Goal: Task Accomplishment & Management: Manage account settings

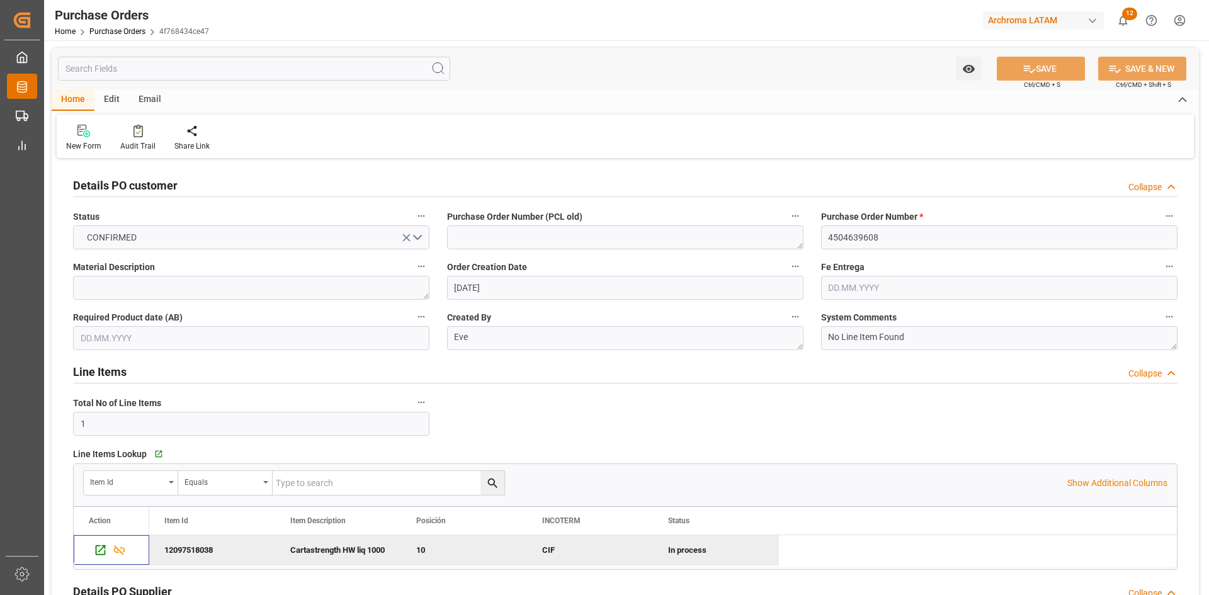
scroll to position [189, 0]
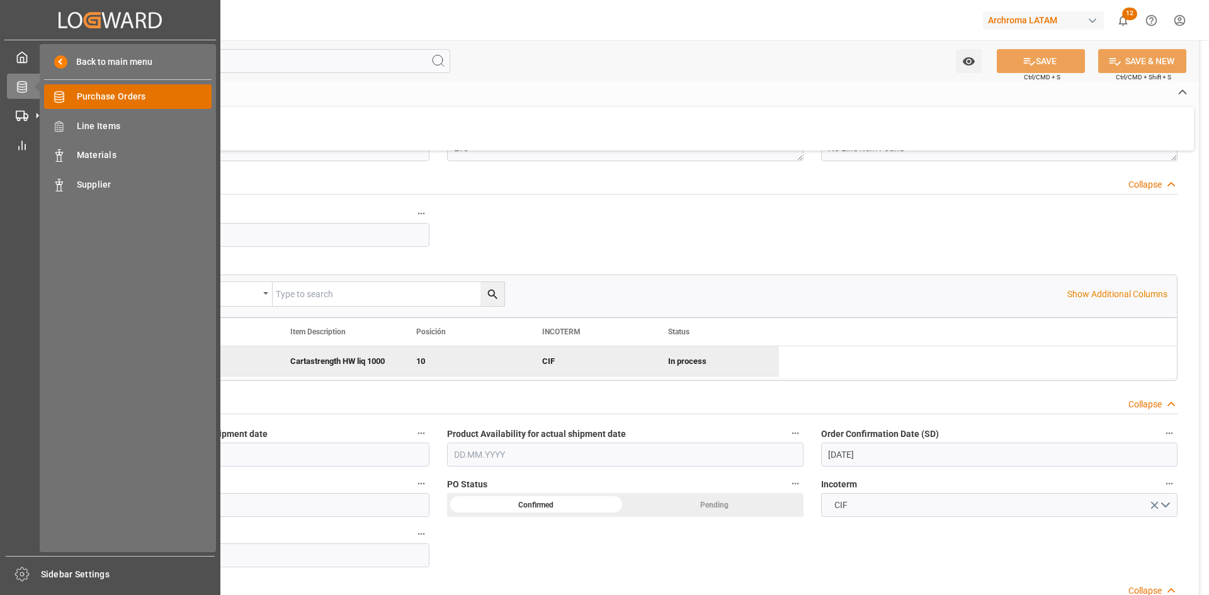
click at [113, 104] on div "Purchase Orders Purchase Orders" at bounding box center [127, 96] width 167 height 25
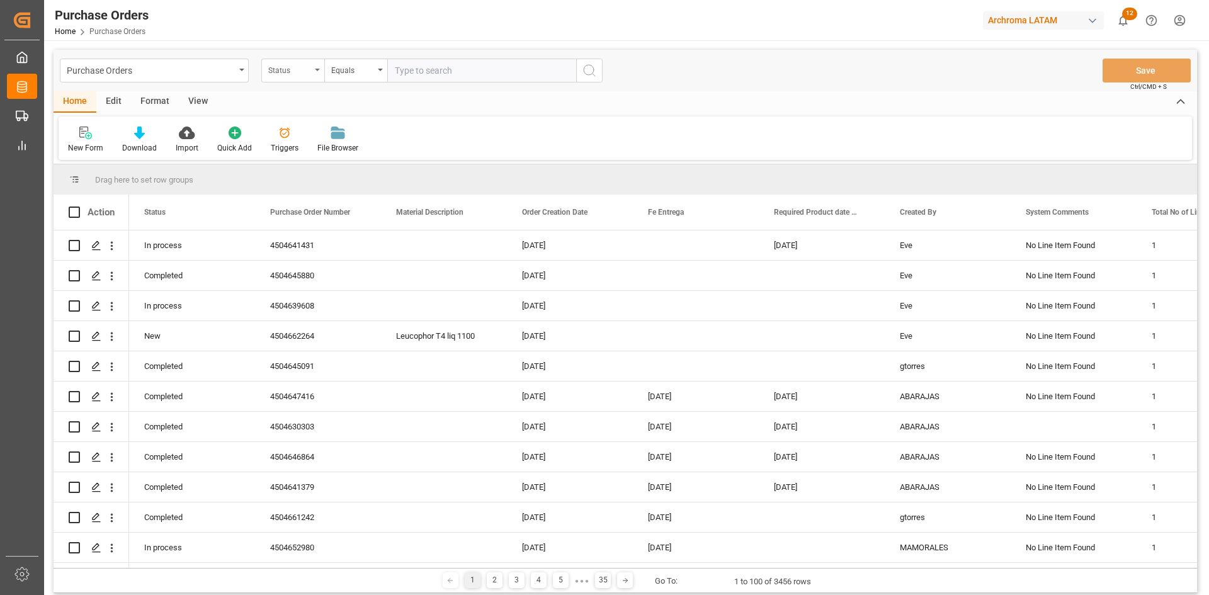
click at [297, 78] on div "Status" at bounding box center [292, 71] width 63 height 24
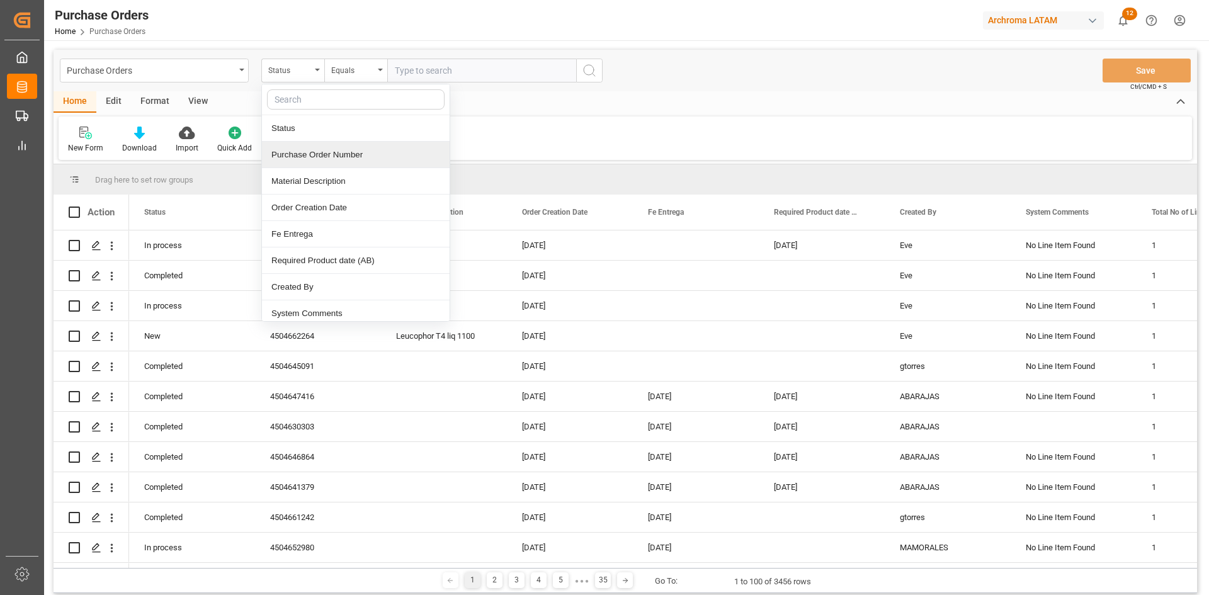
click at [341, 161] on div "Purchase Order Number" at bounding box center [356, 155] width 188 height 26
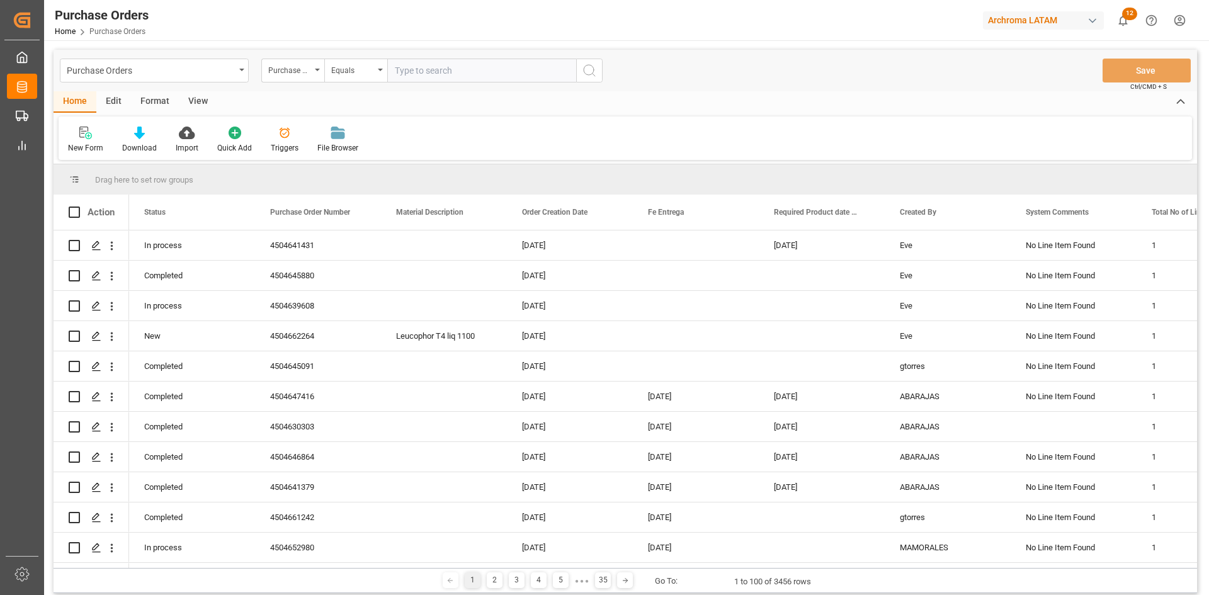
click at [404, 77] on input "text" at bounding box center [481, 71] width 189 height 24
paste input "⦁ 4504630285"
click at [404, 76] on input "⦁ 4504630285" at bounding box center [481, 71] width 189 height 24
type input "4504630285"
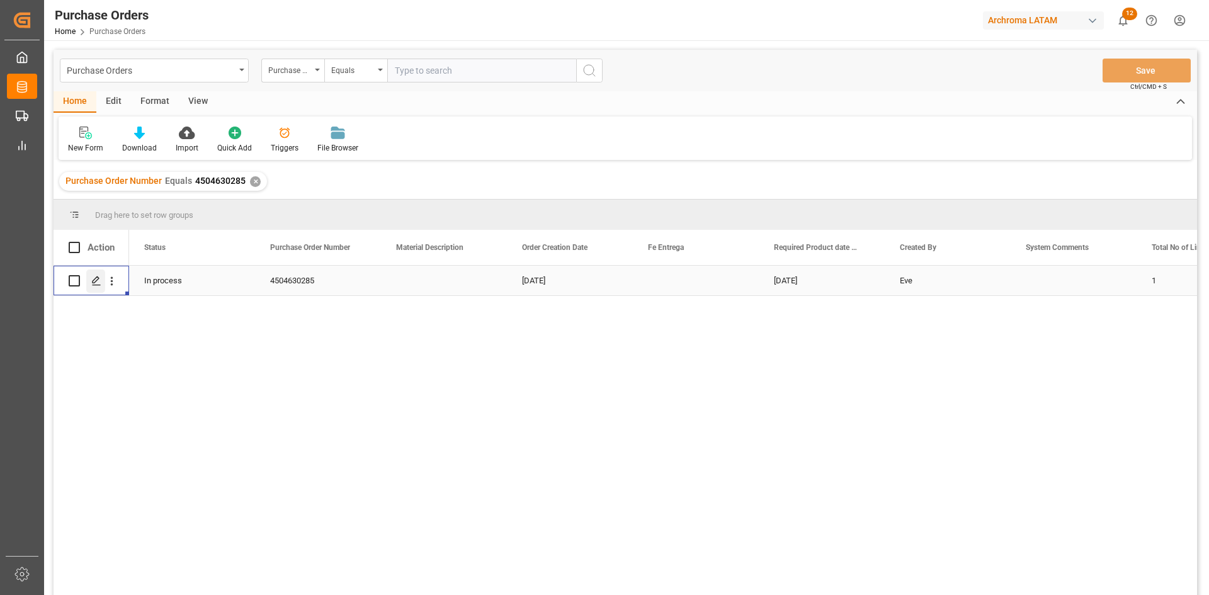
click at [100, 283] on icon "Press SPACE to select this row." at bounding box center [96, 281] width 10 height 10
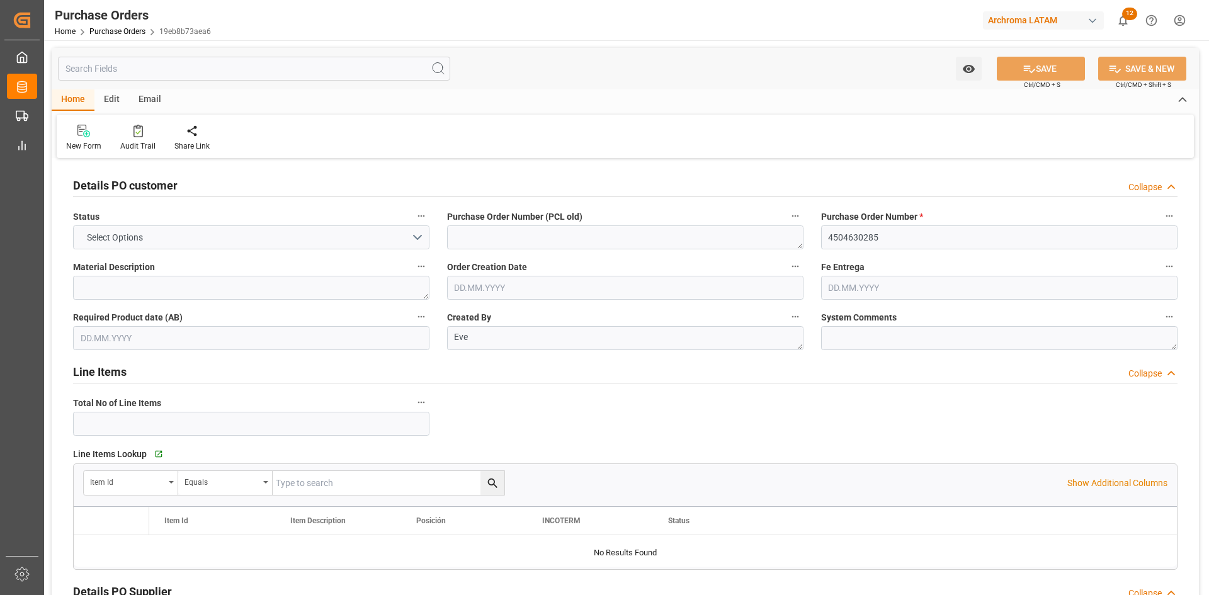
type input "1"
type input "11.06.2025"
type input "04.08.2025"
type input "[DATE]"
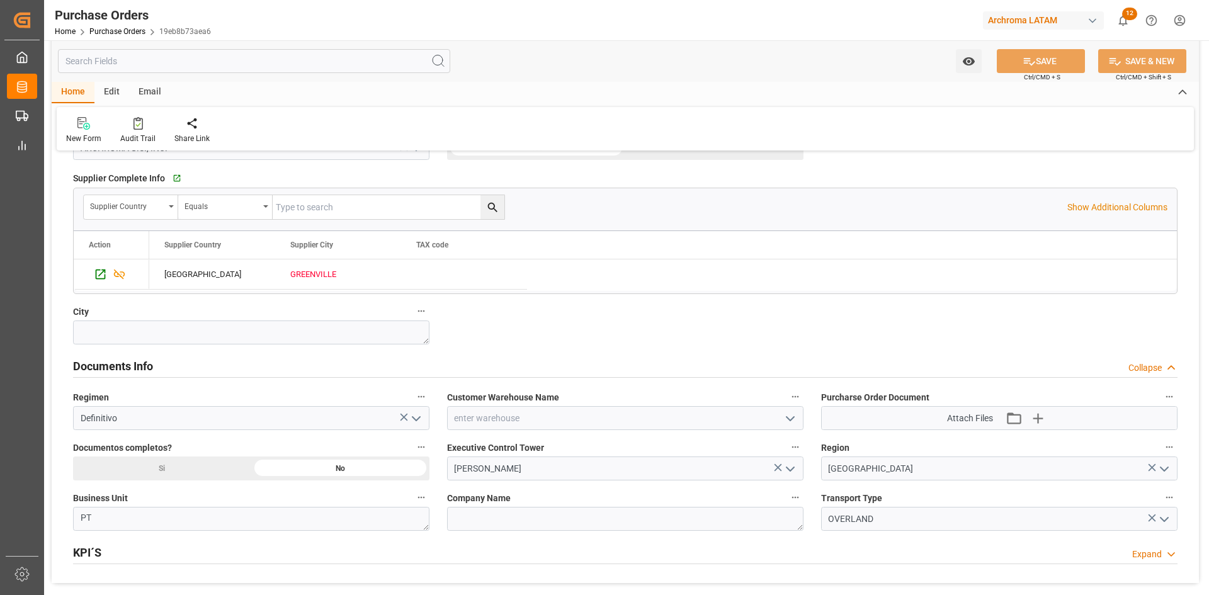
scroll to position [755, 0]
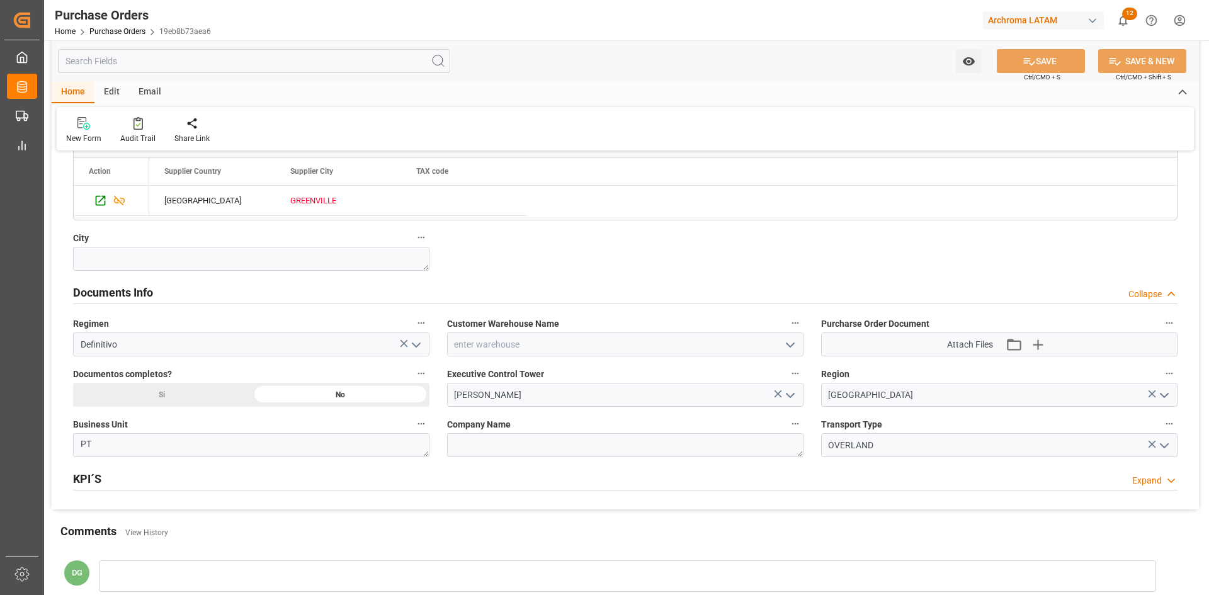
click at [796, 348] on icon "open menu" at bounding box center [789, 344] width 15 height 15
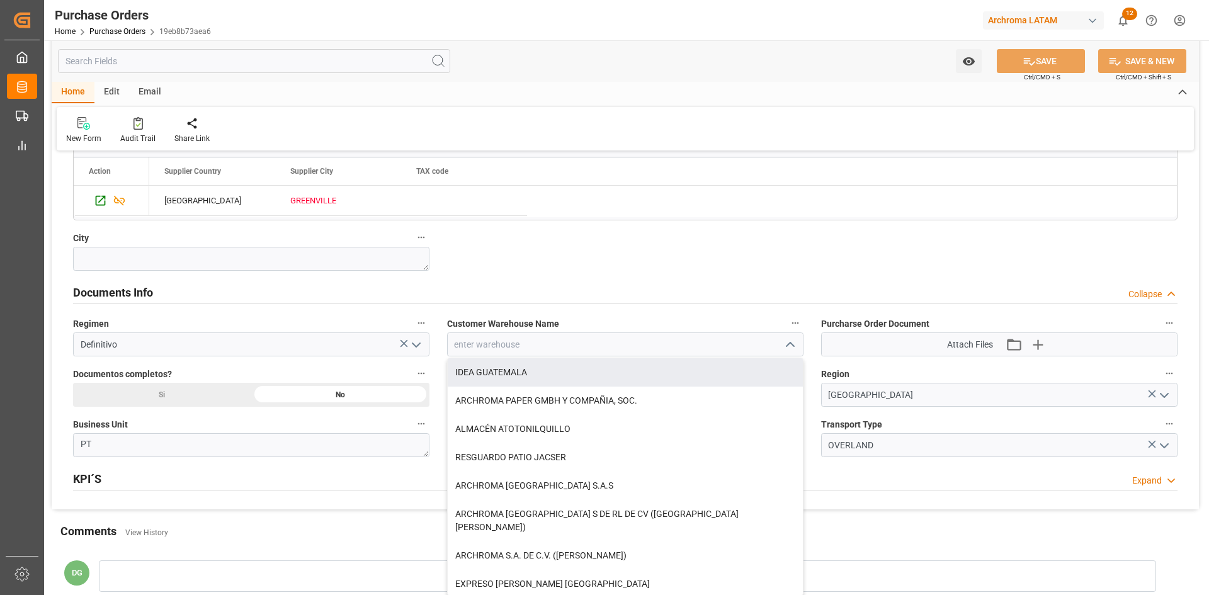
scroll to position [818, 0]
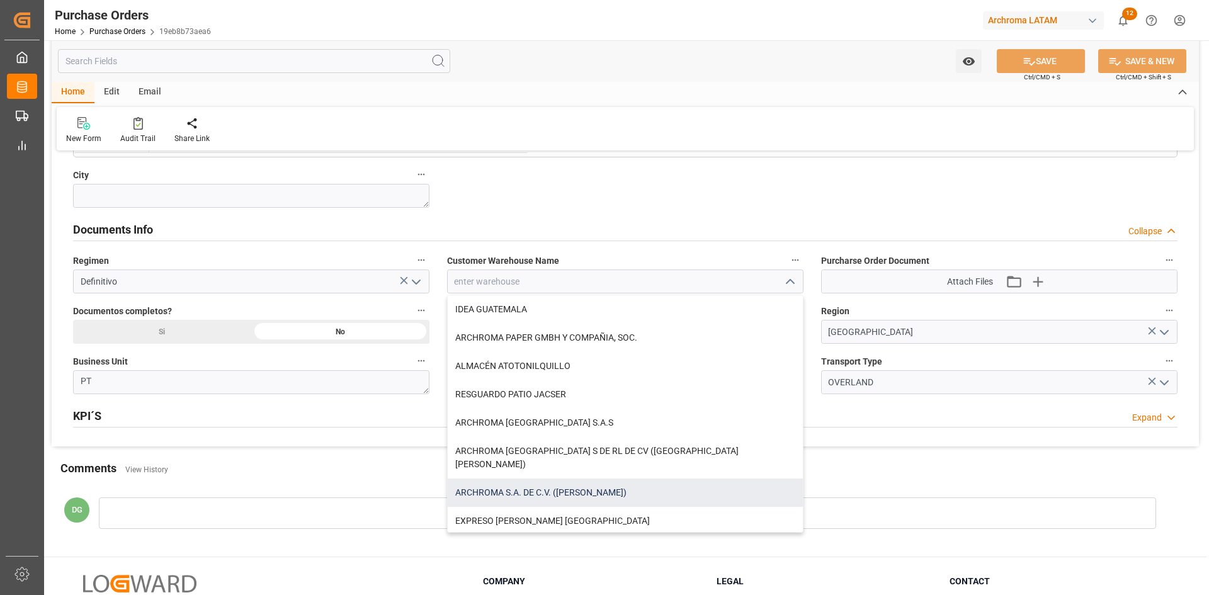
click at [585, 478] on div "ARCHROMA S.A. DE C.V. (SALVATIERRA)" at bounding box center [625, 492] width 355 height 28
type input "ARCHROMA S.A. DE C.V. (SALVATIERRA)"
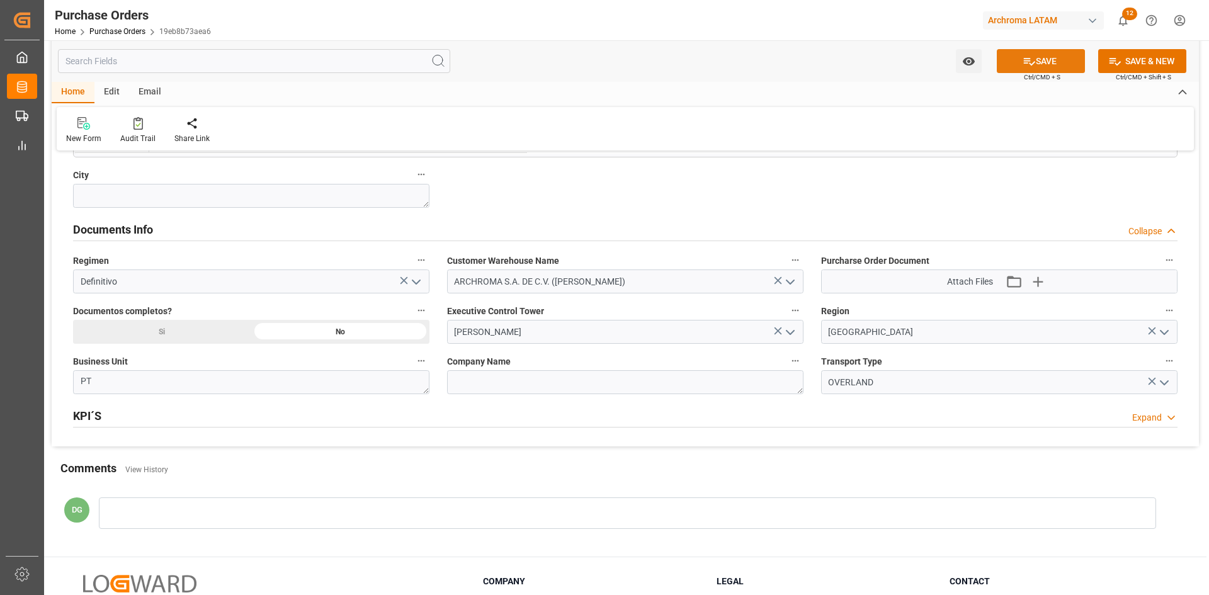
click at [1058, 56] on button "SAVE" at bounding box center [1041, 61] width 88 height 24
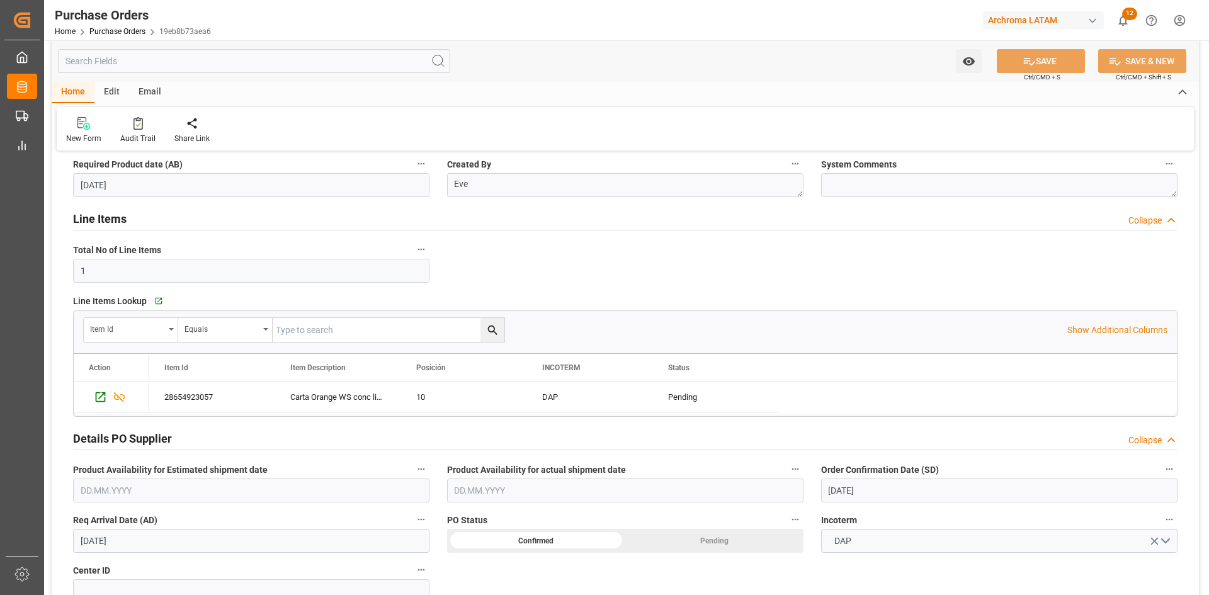
scroll to position [126, 0]
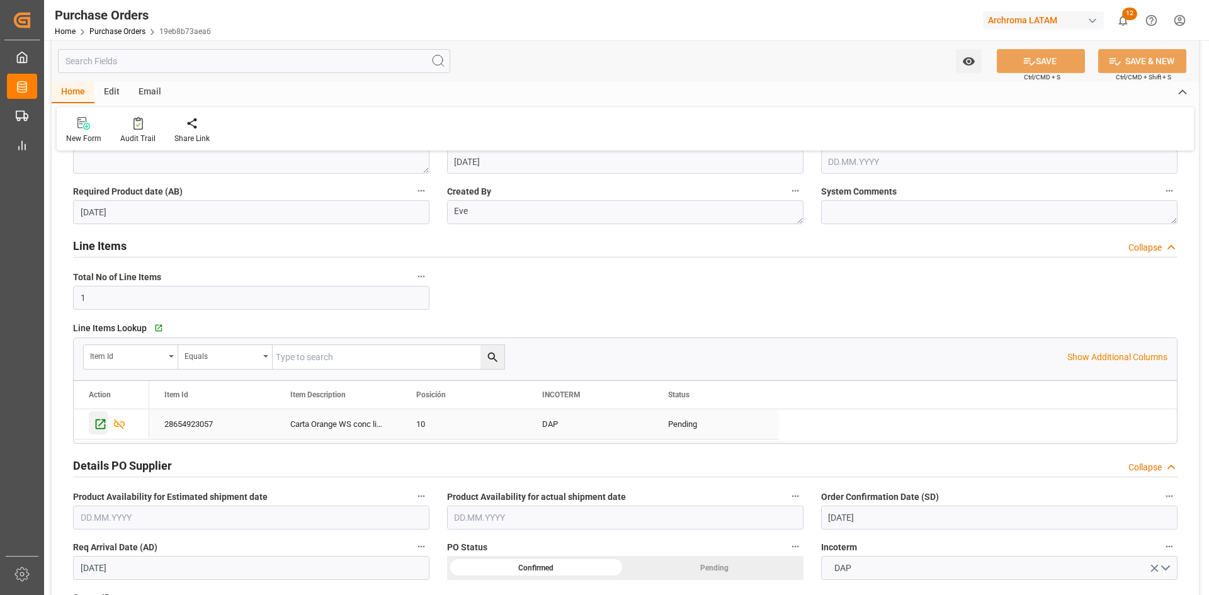
click at [95, 422] on icon "Press SPACE to select this row." at bounding box center [100, 423] width 13 height 13
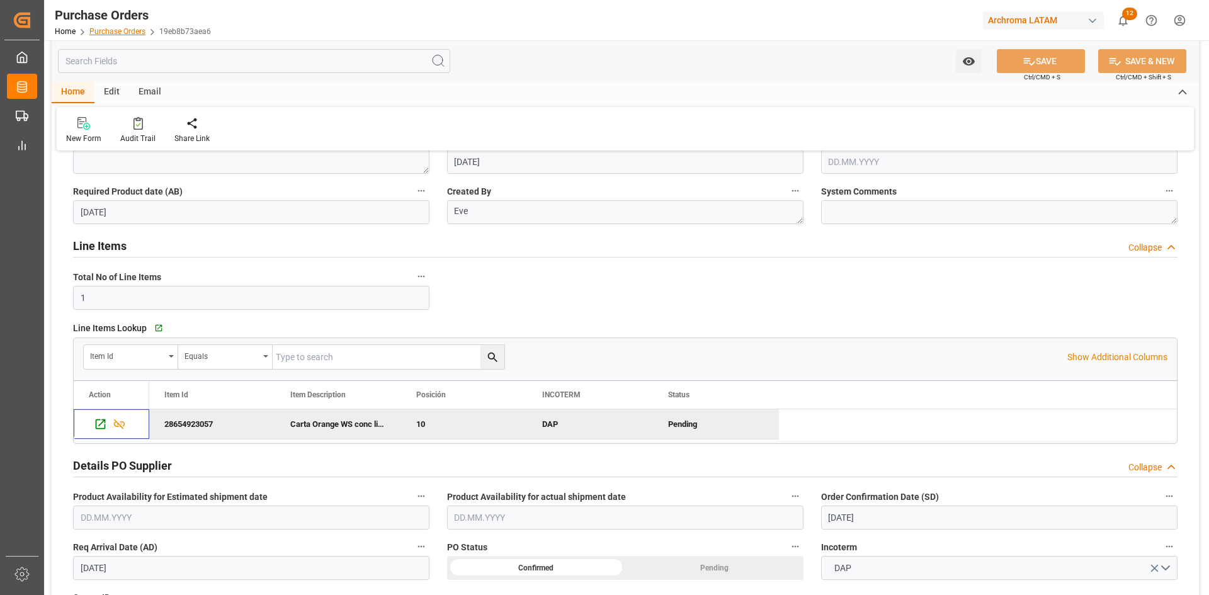
click at [129, 30] on link "Purchase Orders" at bounding box center [117, 31] width 56 height 9
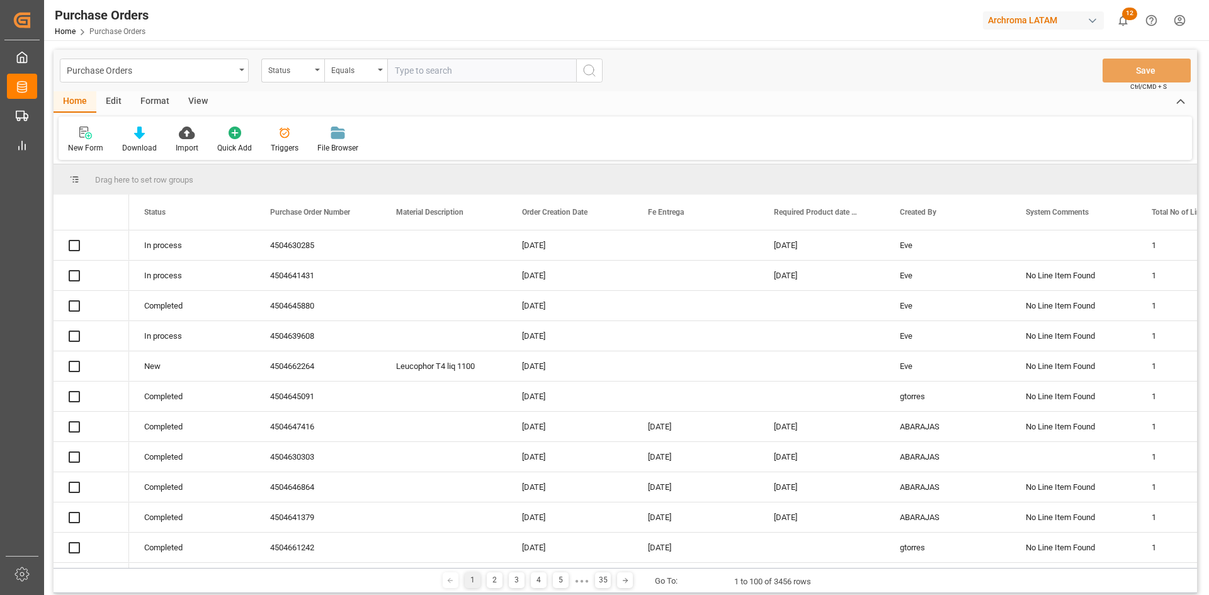
click at [311, 74] on div "Status" at bounding box center [292, 71] width 63 height 24
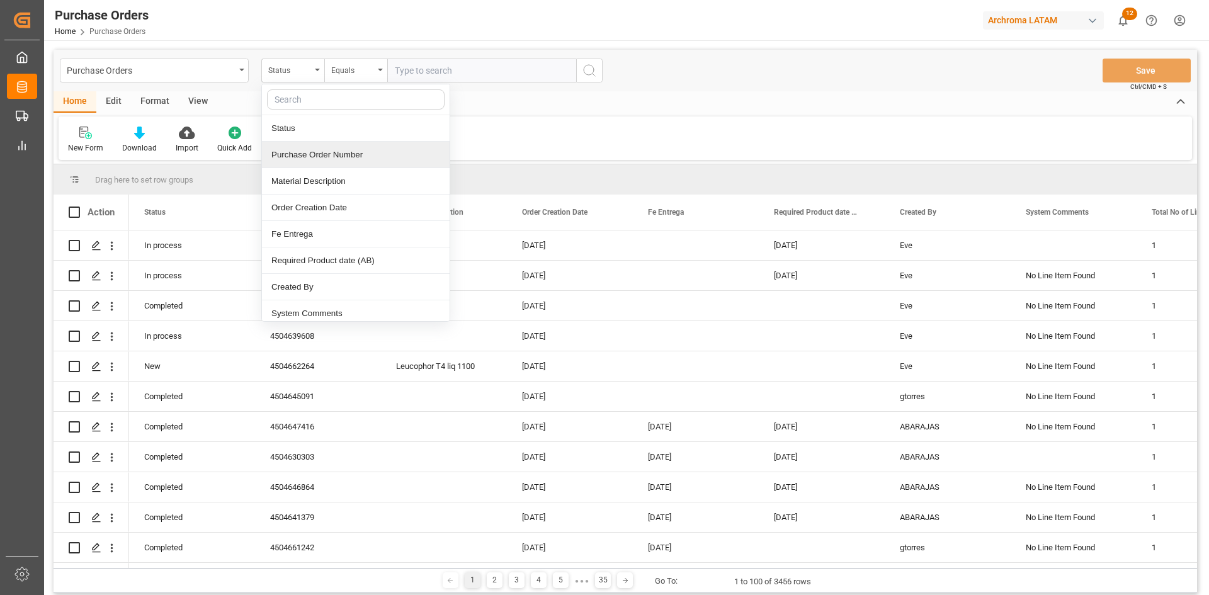
drag, startPoint x: 327, startPoint y: 156, endPoint x: 336, endPoint y: 137, distance: 21.4
click at [329, 155] on div "Purchase Order Number" at bounding box center [356, 155] width 188 height 26
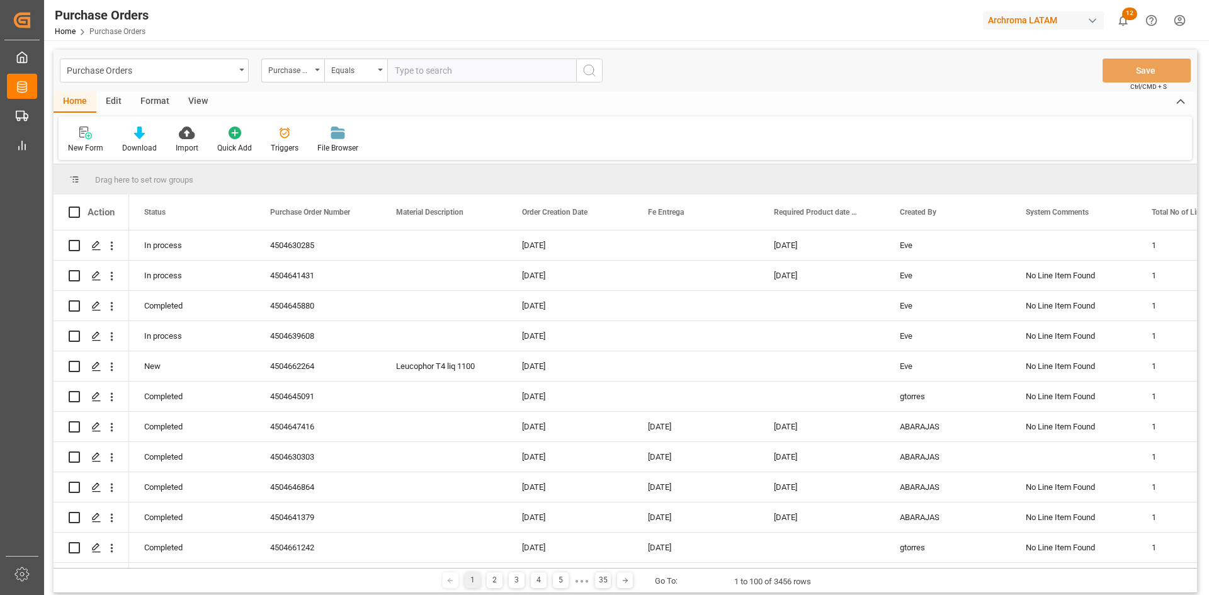
click at [423, 74] on input "text" at bounding box center [481, 71] width 189 height 24
paste input "⦁ 4504649492"
click at [404, 69] on input "⦁ 4504649492" at bounding box center [481, 71] width 189 height 24
click at [470, 65] on input "⦁4504649492" at bounding box center [481, 71] width 189 height 24
click at [400, 70] on input "⦁4504649492" at bounding box center [481, 71] width 189 height 24
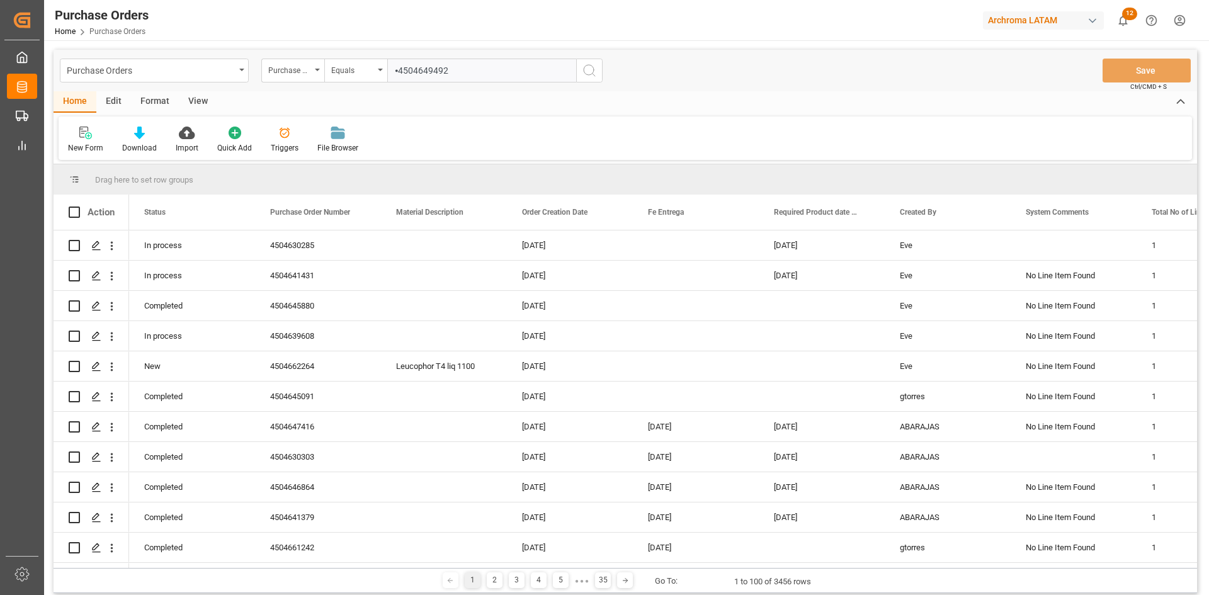
type input "4504649492"
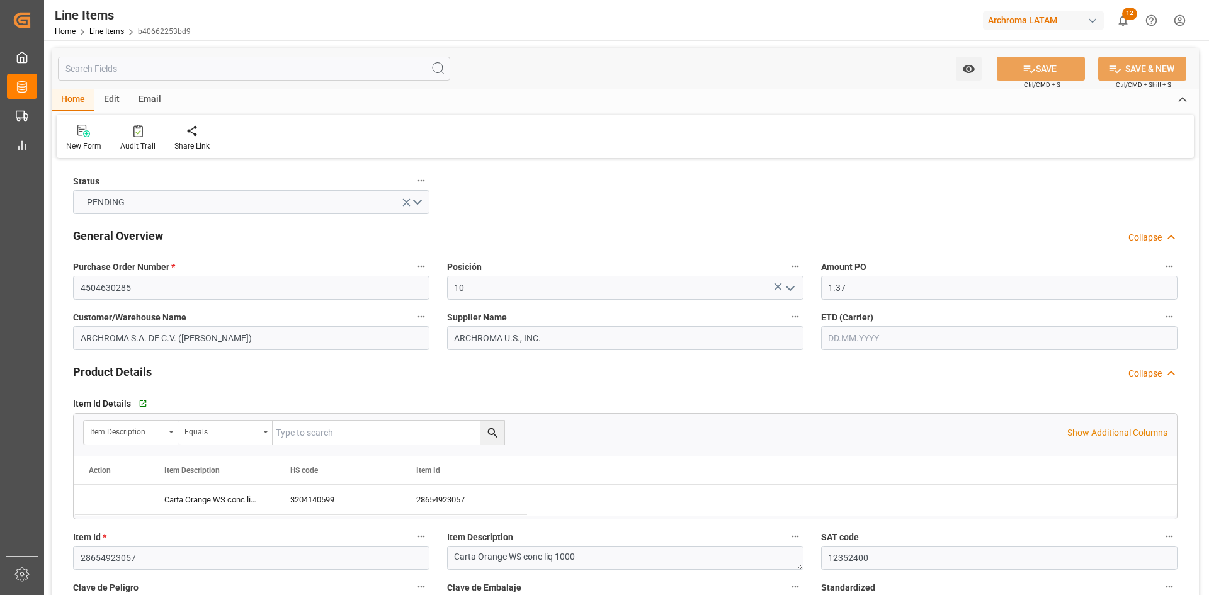
type input "1.37"
type input "12352400"
type input "18"
type input "18000"
type input "19044"
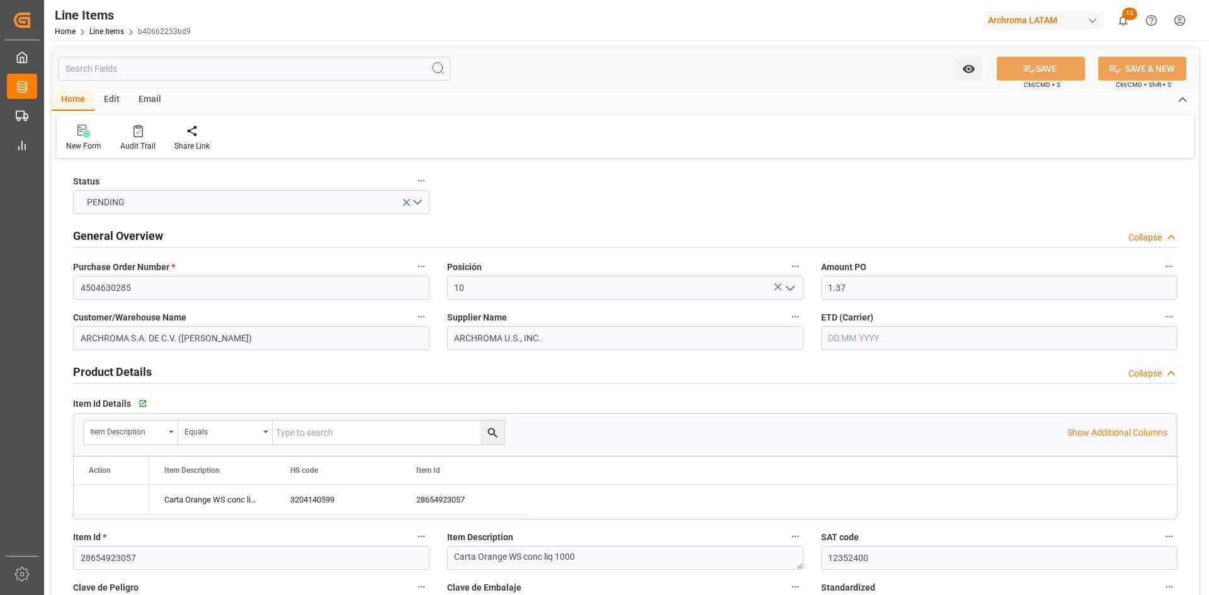
type input "24660"
type input "3204140599"
type input "[DATE]"
type input "20.09.2025 00:44"
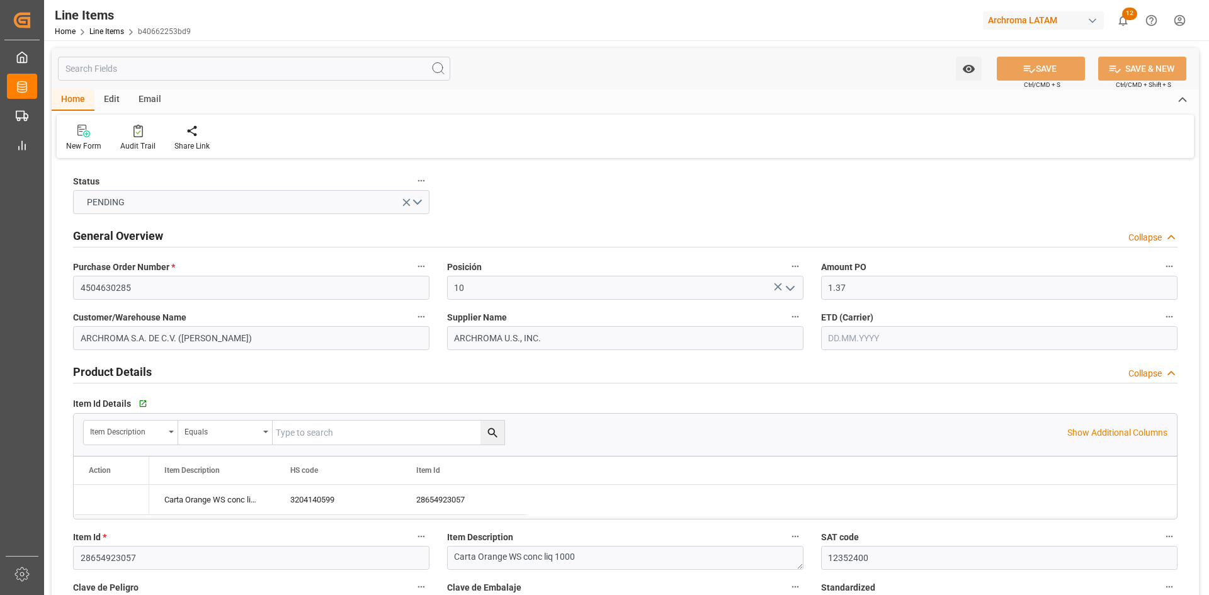
type input "16.06.2025 19:00"
click at [108, 25] on div "Home Line Items b40662253bd9" at bounding box center [123, 31] width 136 height 13
click at [109, 31] on link "Line Items" at bounding box center [106, 31] width 35 height 9
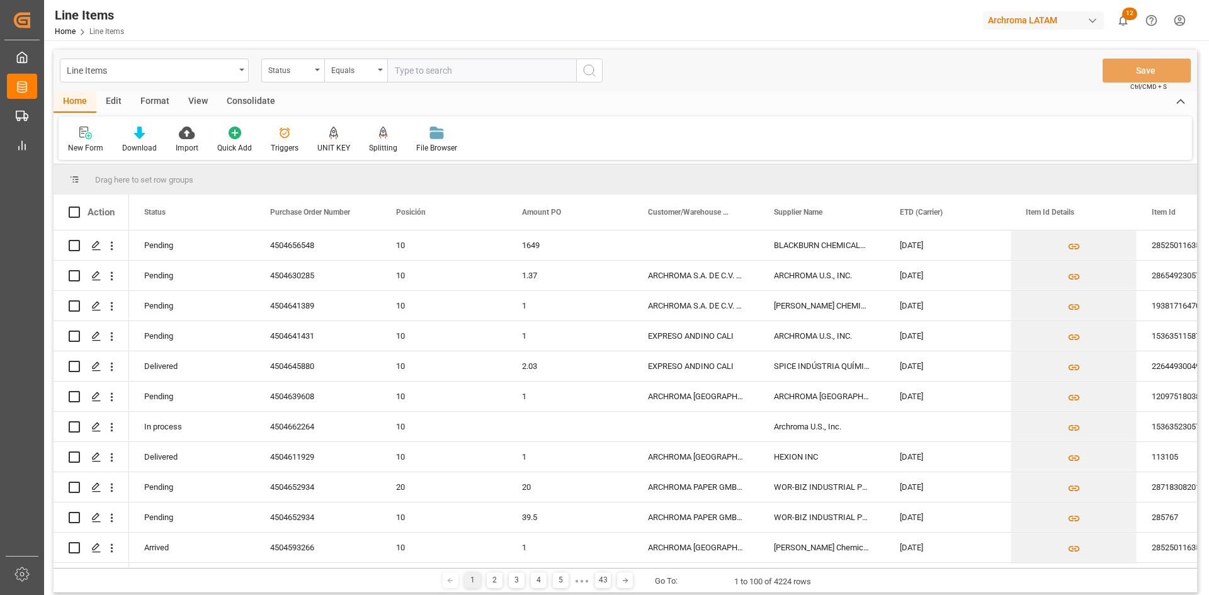
click at [415, 67] on input "text" at bounding box center [481, 71] width 189 height 24
click at [405, 71] on input "⦁ 4504649492" at bounding box center [481, 71] width 189 height 24
type input "4504649492"
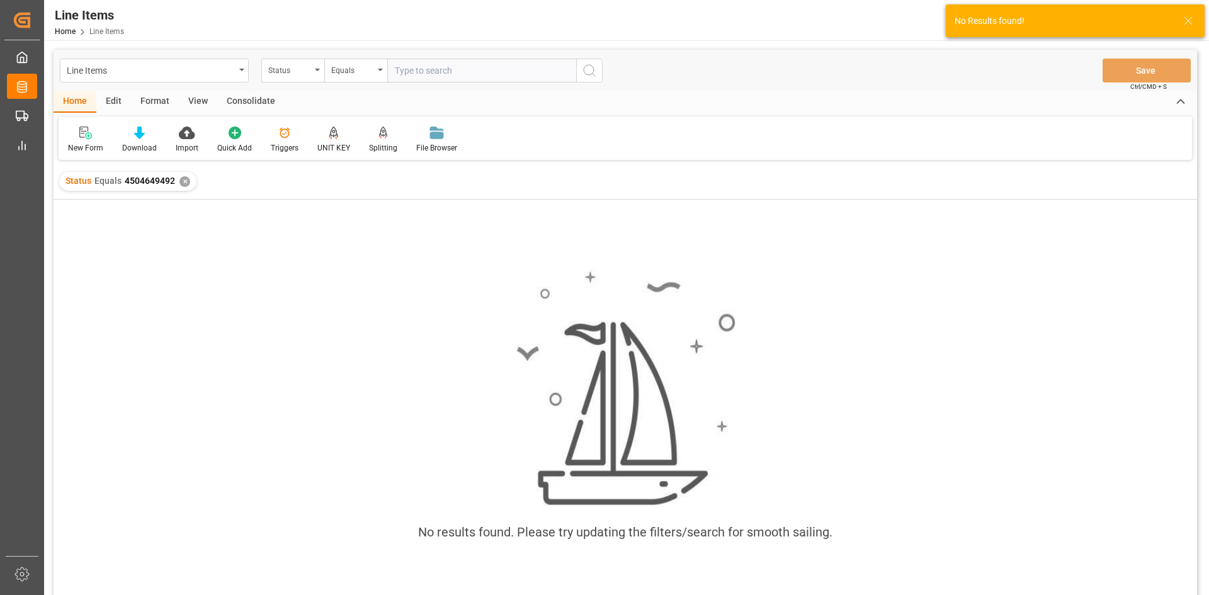
click at [182, 180] on div "✕" at bounding box center [184, 181] width 11 height 11
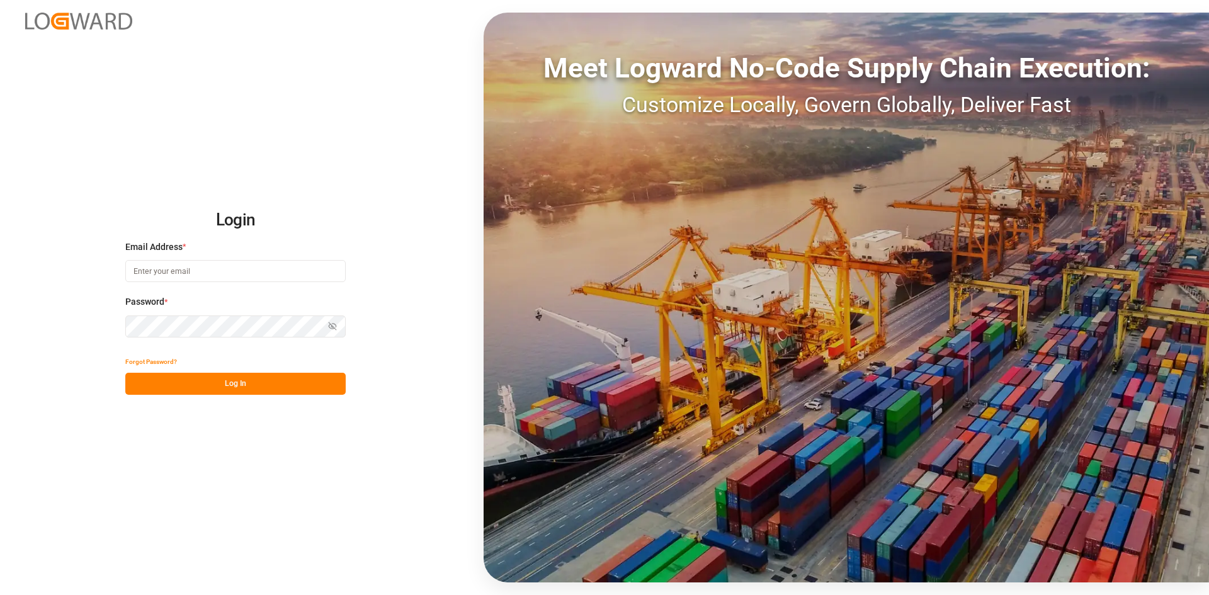
type input "dalia.gutierrez@leschaco.com"
click at [240, 390] on button "Log In" at bounding box center [235, 384] width 220 height 22
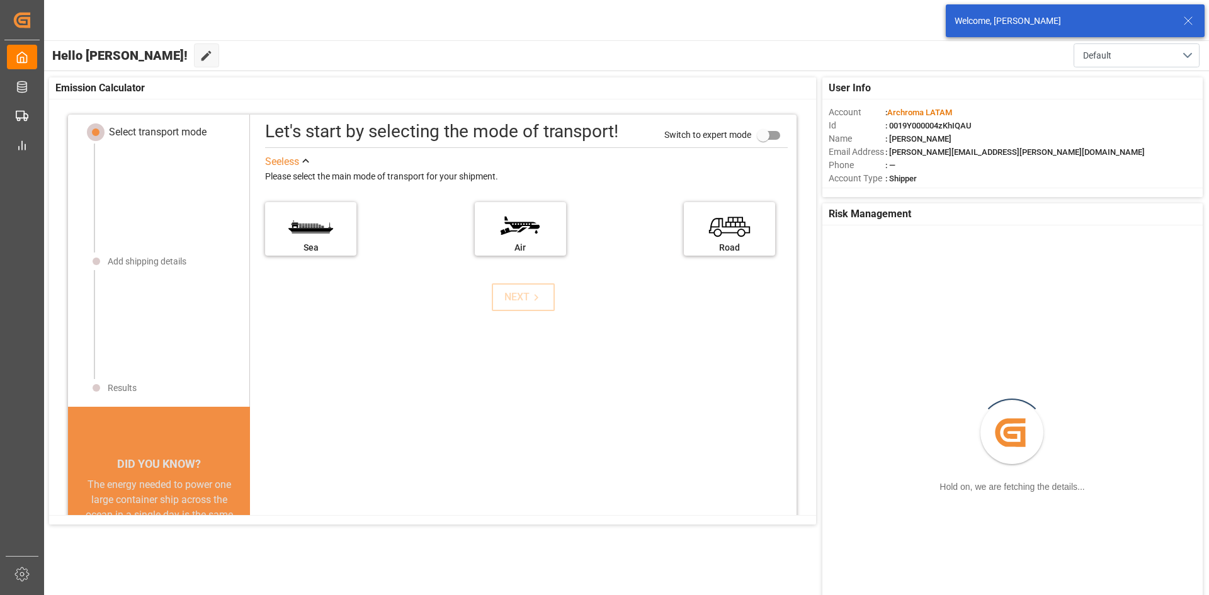
scroll to position [13, 0]
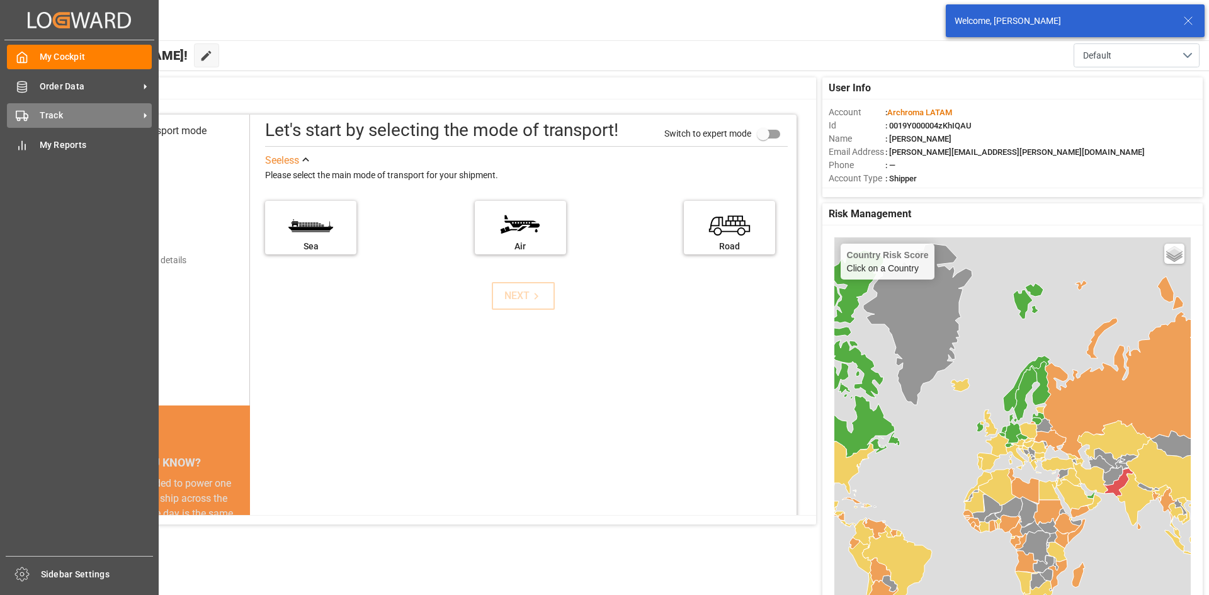
click at [27, 114] on icon at bounding box center [22, 116] width 13 height 13
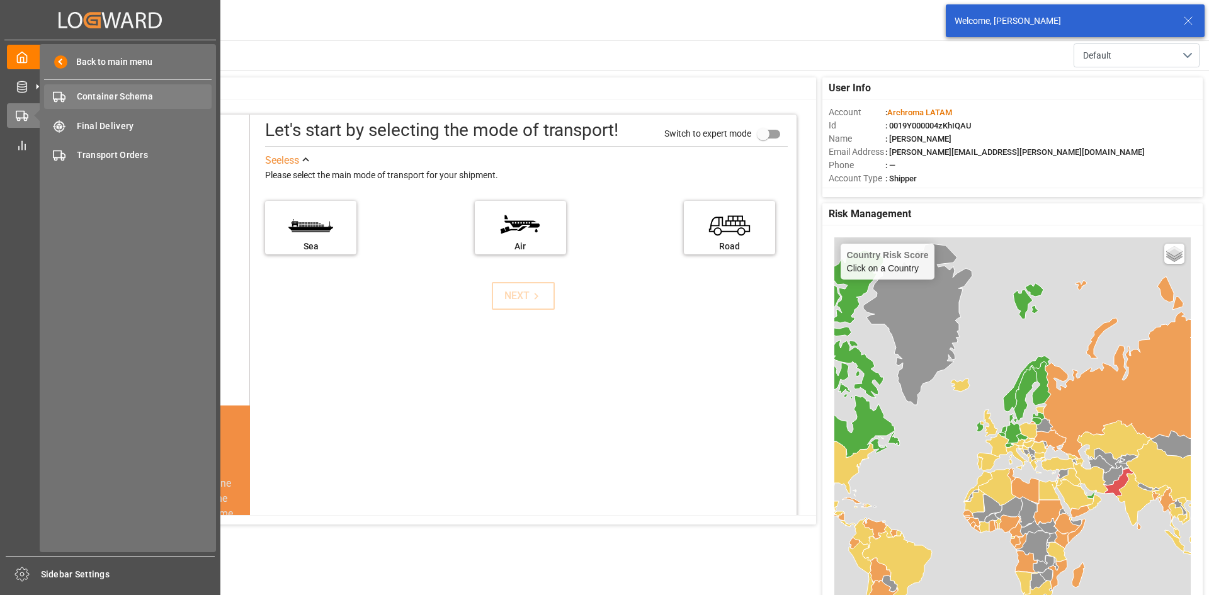
click at [152, 103] on span "Container Schema" at bounding box center [144, 96] width 135 height 13
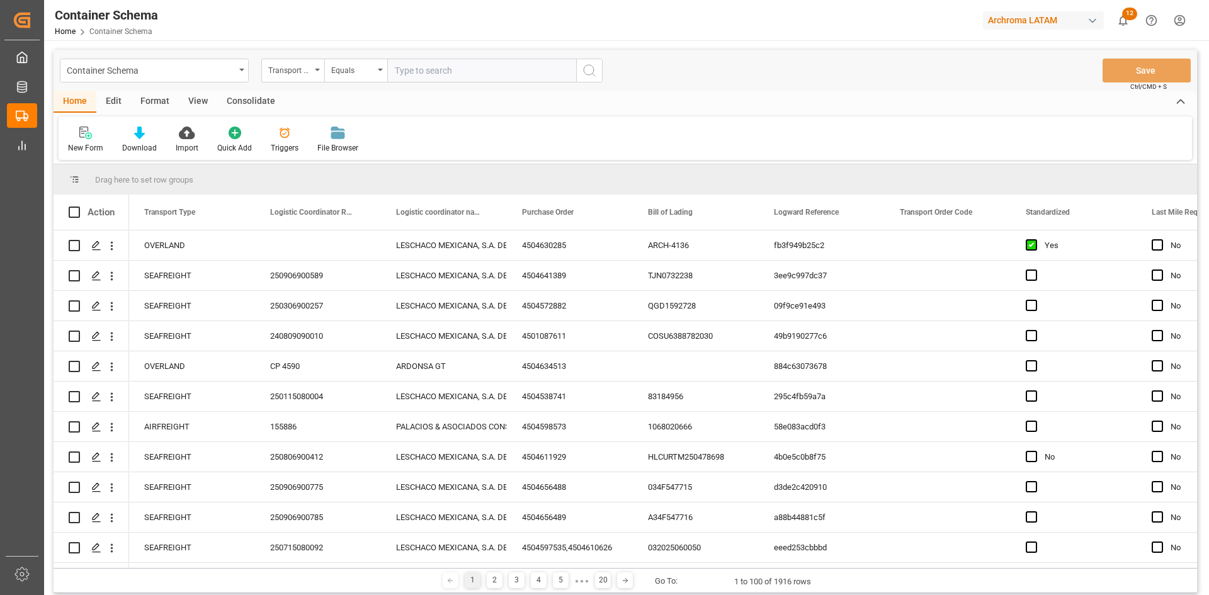
click at [298, 71] on div "Transport Type" at bounding box center [289, 69] width 43 height 14
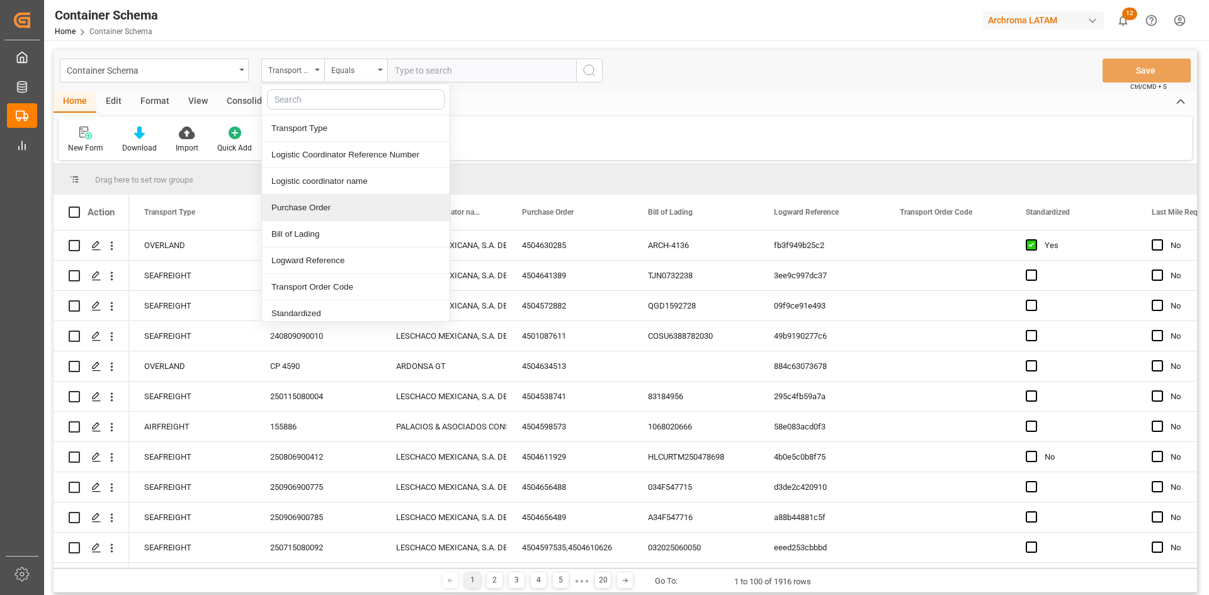
click at [339, 210] on div "Purchase Order" at bounding box center [356, 208] width 188 height 26
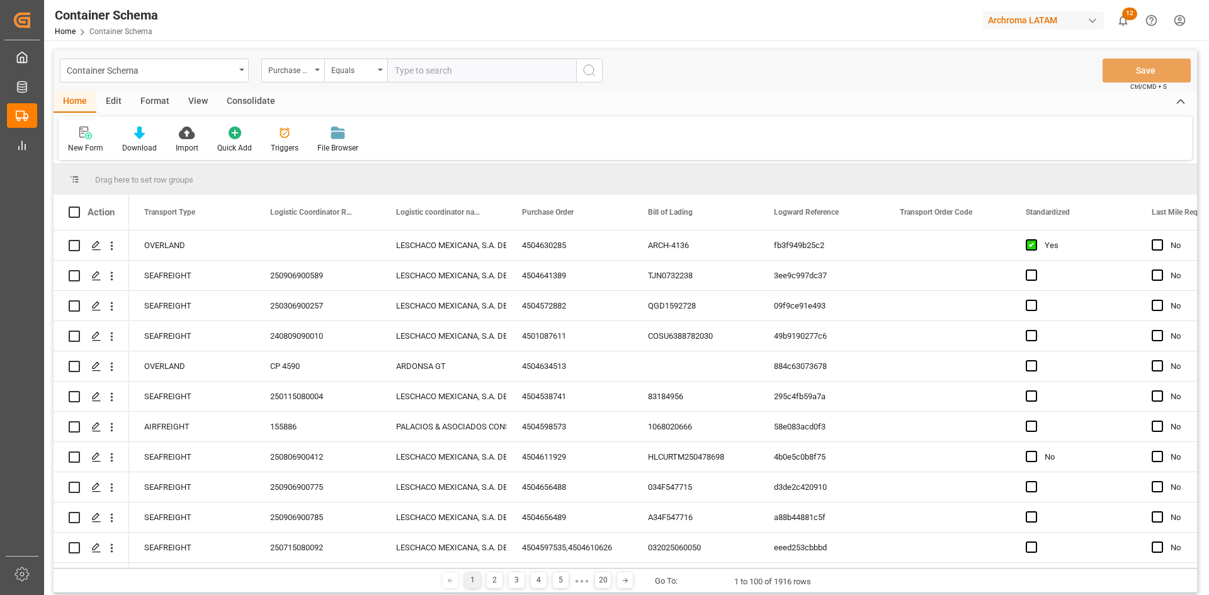
click at [448, 69] on input "text" at bounding box center [481, 71] width 189 height 24
paste input "⦁ 4504630285"
click at [404, 69] on input "⦁ 4504630285" at bounding box center [481, 71] width 189 height 24
type input "4504630285"
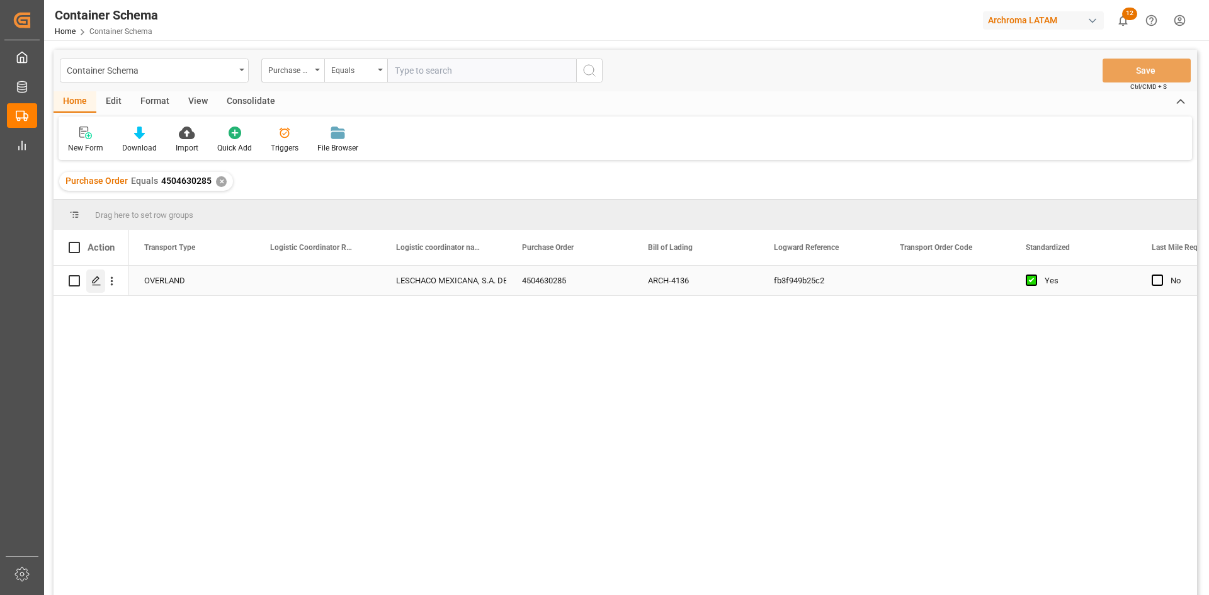
click at [98, 281] on icon "Press SPACE to select this row." at bounding box center [96, 281] width 10 height 10
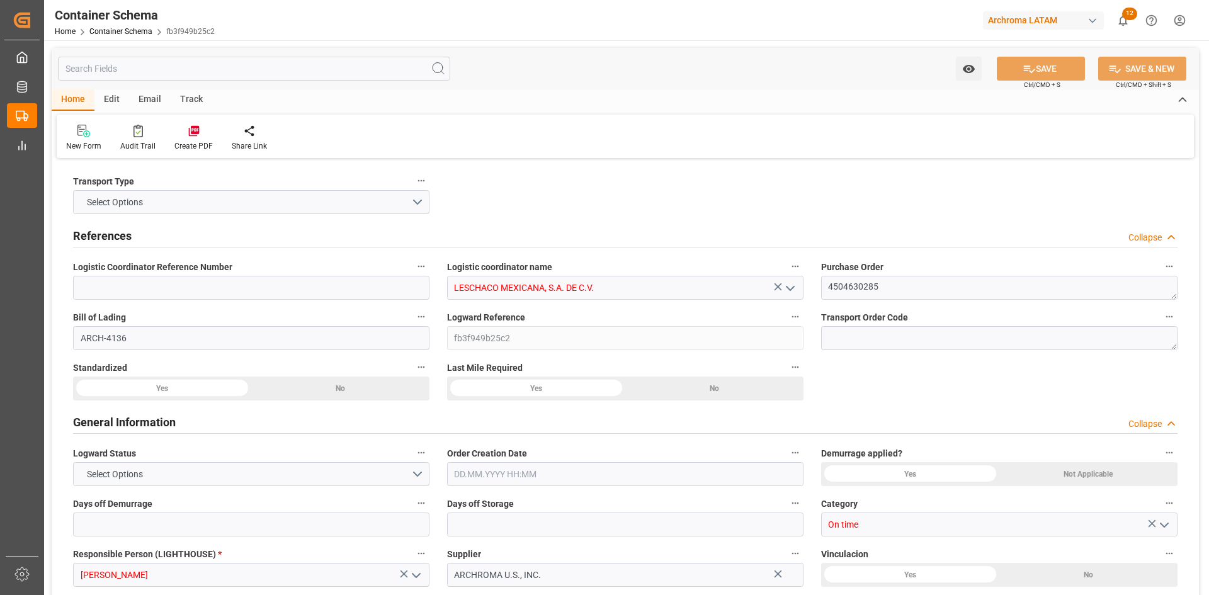
type input "0"
type input "1"
type input "18"
type input "18000"
type input "19044"
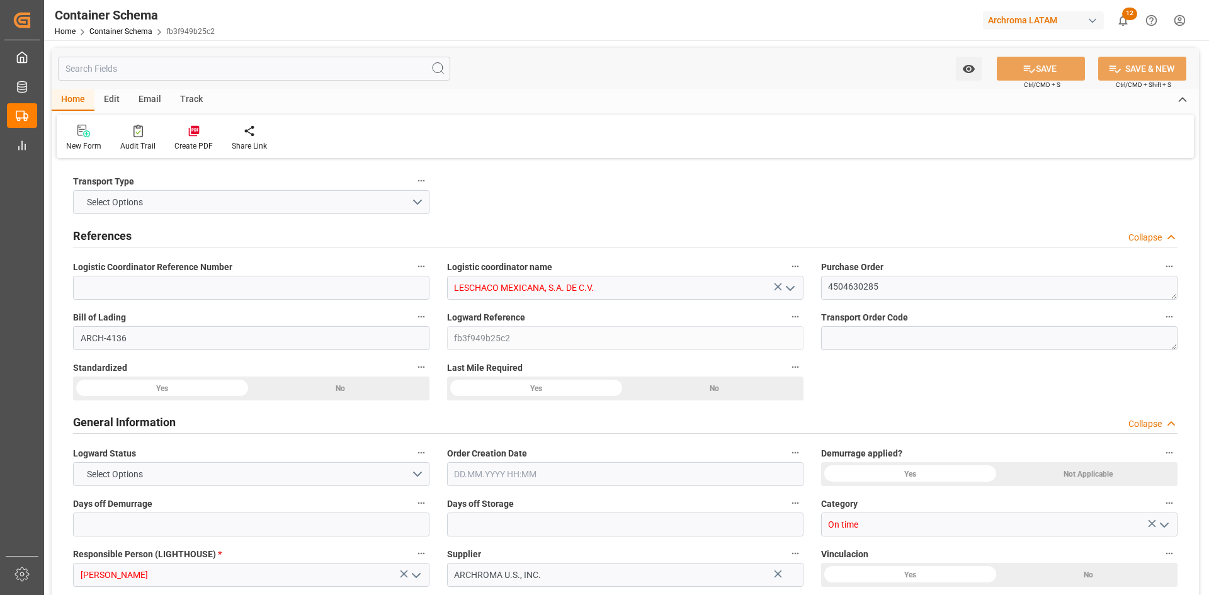
type input "USLRD"
type input "MXNLD"
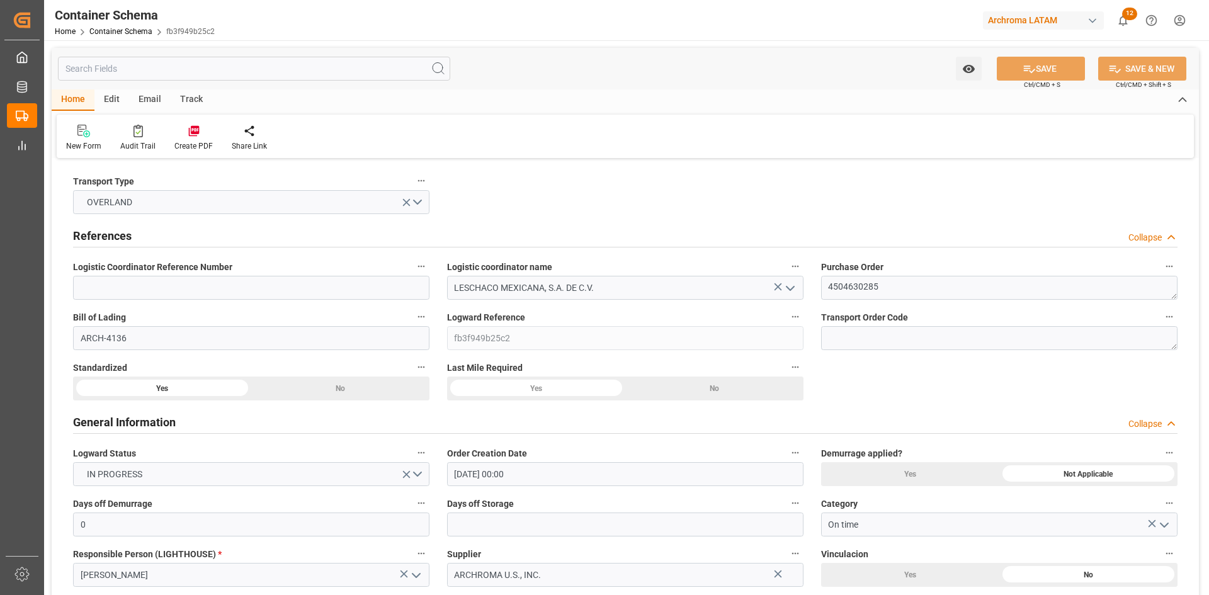
type input "17.09.2025 00:00"
type input "[DATE]"
type input "16.09.2025 00:00"
type input "18.09.2025 00:00"
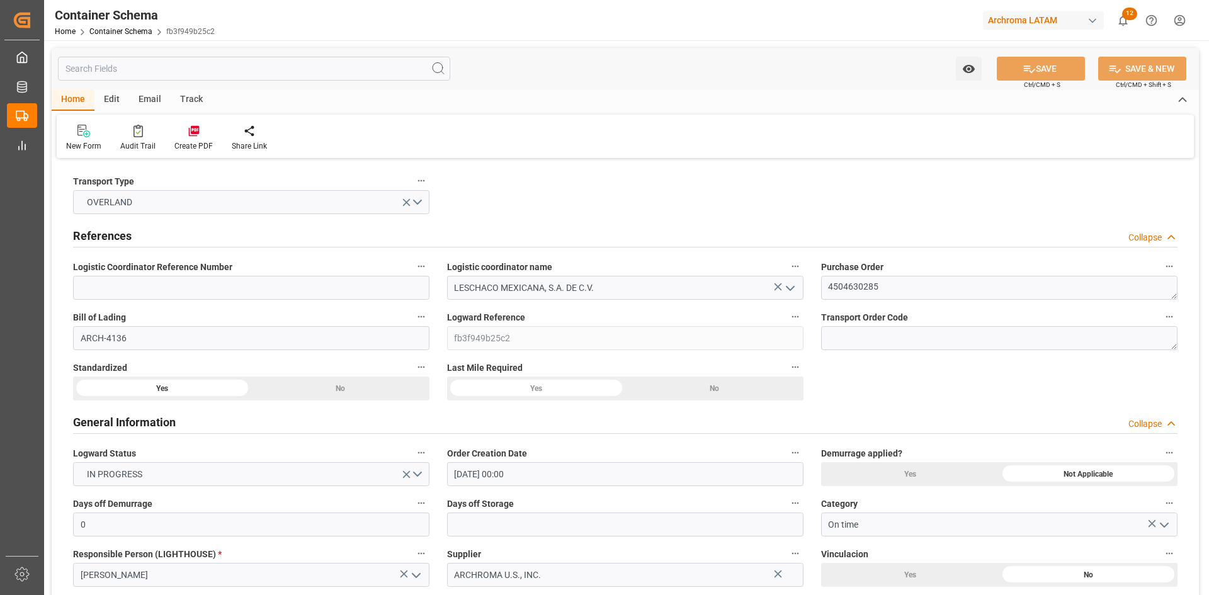
type input "18.09.2025 00:00"
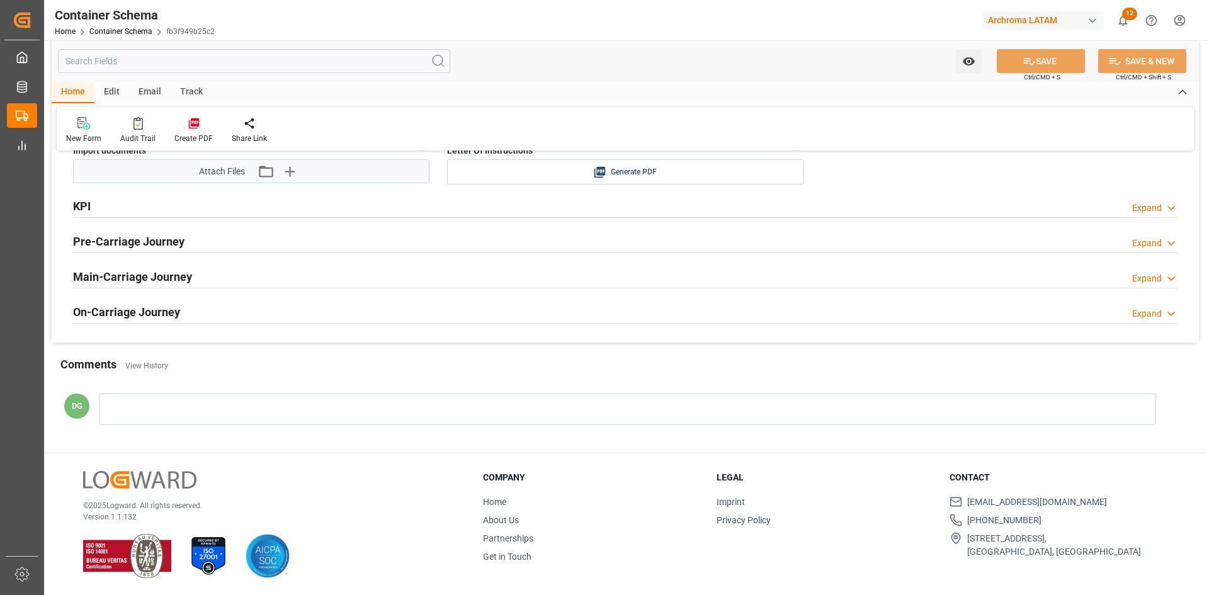
scroll to position [2098, 0]
click at [115, 317] on h2 "On-Carriage Journey" at bounding box center [126, 311] width 107 height 17
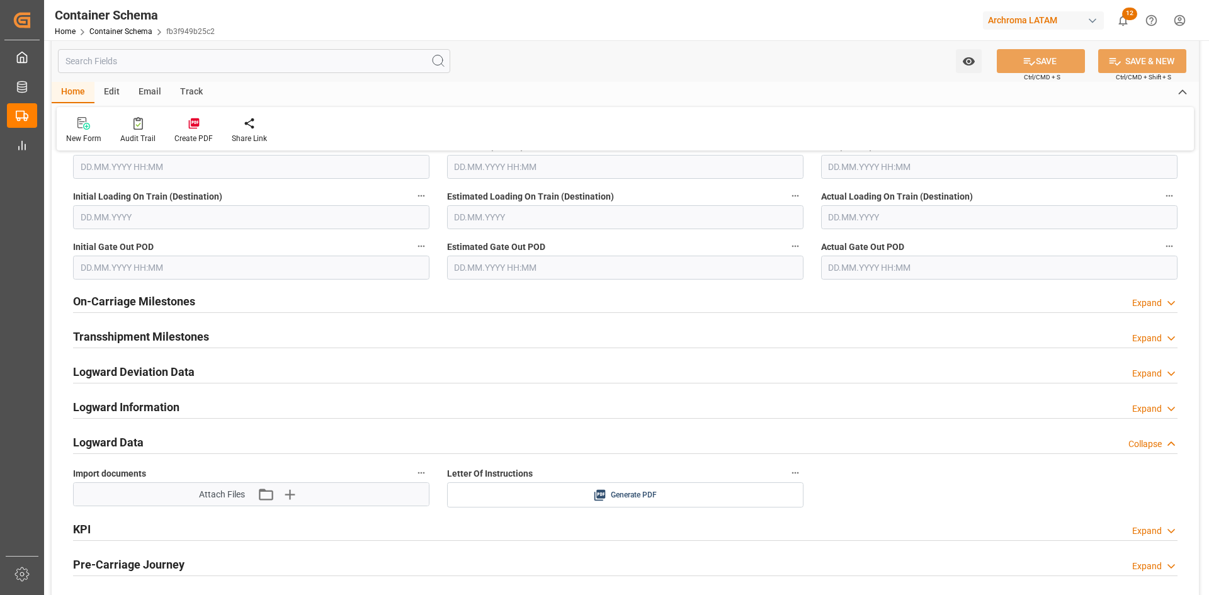
scroll to position [1627, 0]
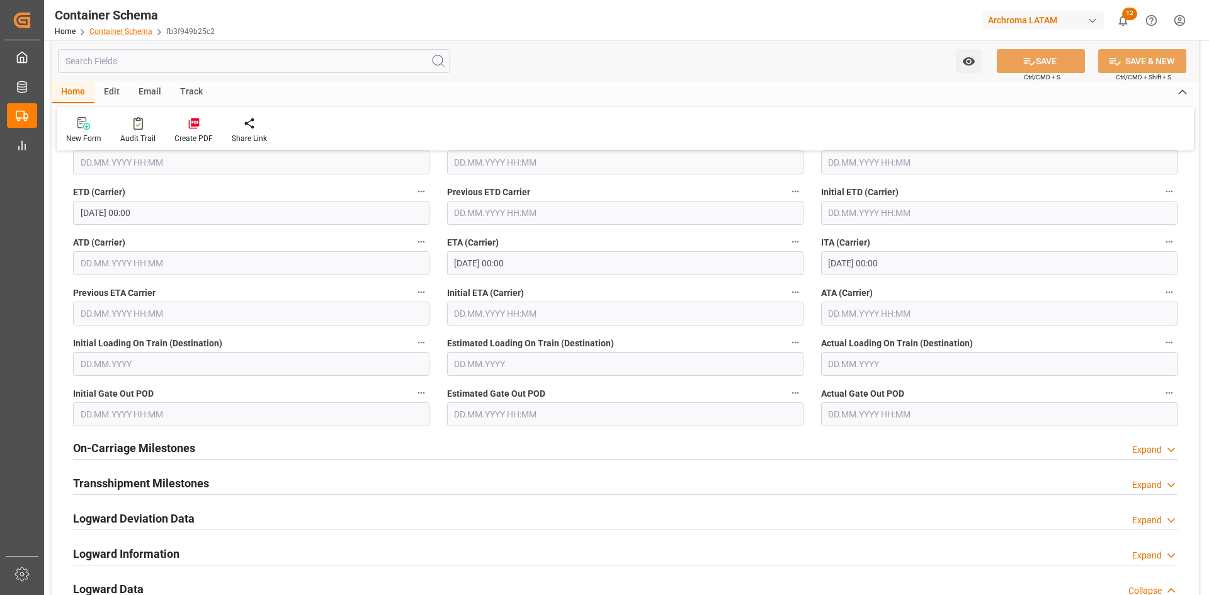
click at [110, 32] on link "Container Schema" at bounding box center [120, 31] width 63 height 9
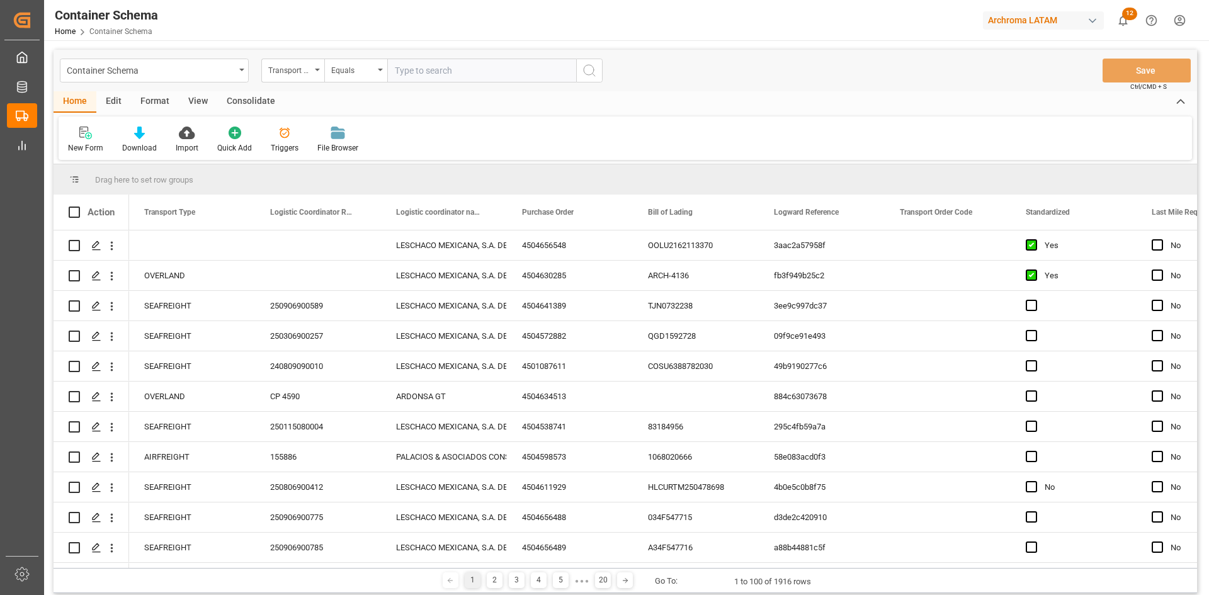
paste input "⦁ 4504649492"
click at [405, 71] on input "⦁ 4504649492" at bounding box center [481, 71] width 189 height 24
type input "4504649492"
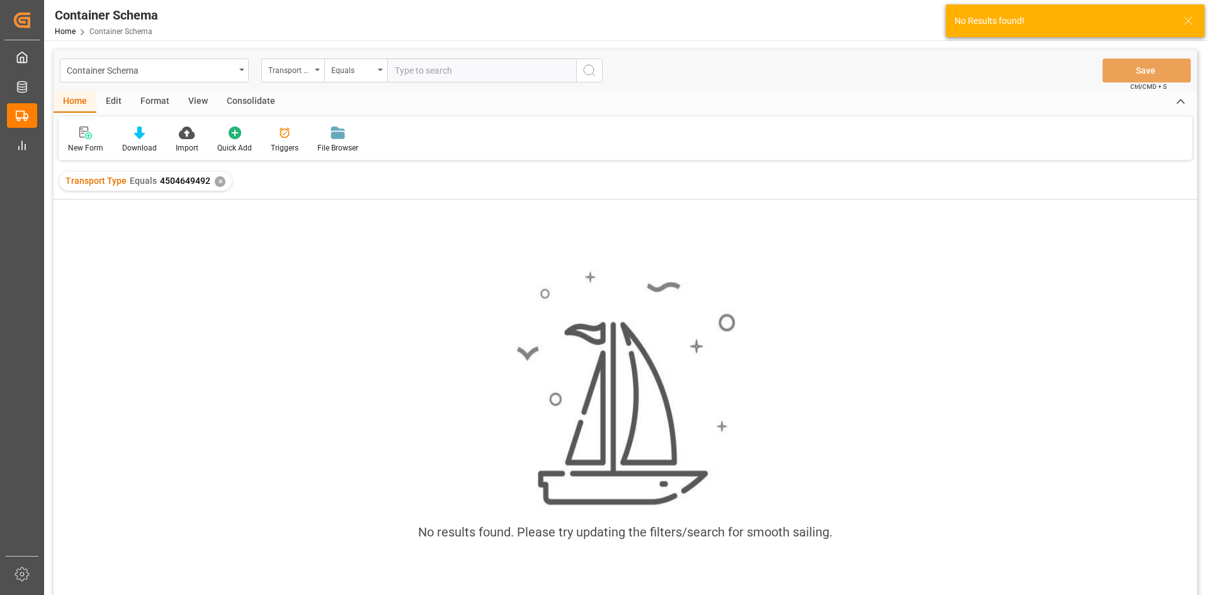
click at [218, 177] on div "✕" at bounding box center [220, 181] width 11 height 11
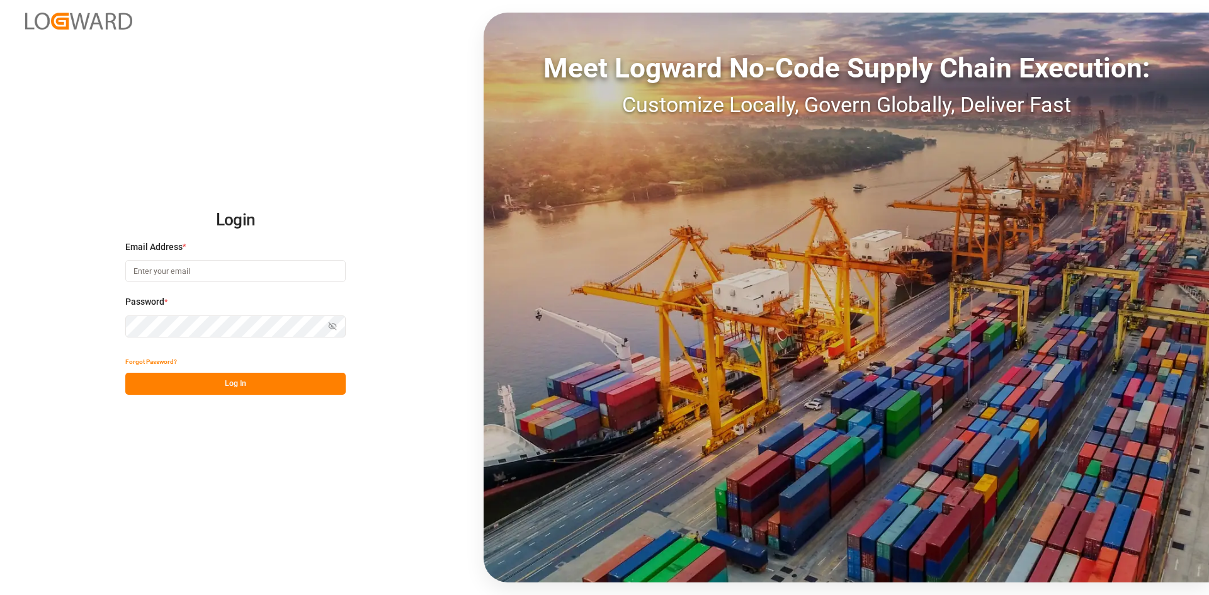
type input "[PERSON_NAME][EMAIL_ADDRESS][PERSON_NAME][DOMAIN_NAME]"
click at [274, 380] on button "Log In" at bounding box center [235, 384] width 220 height 22
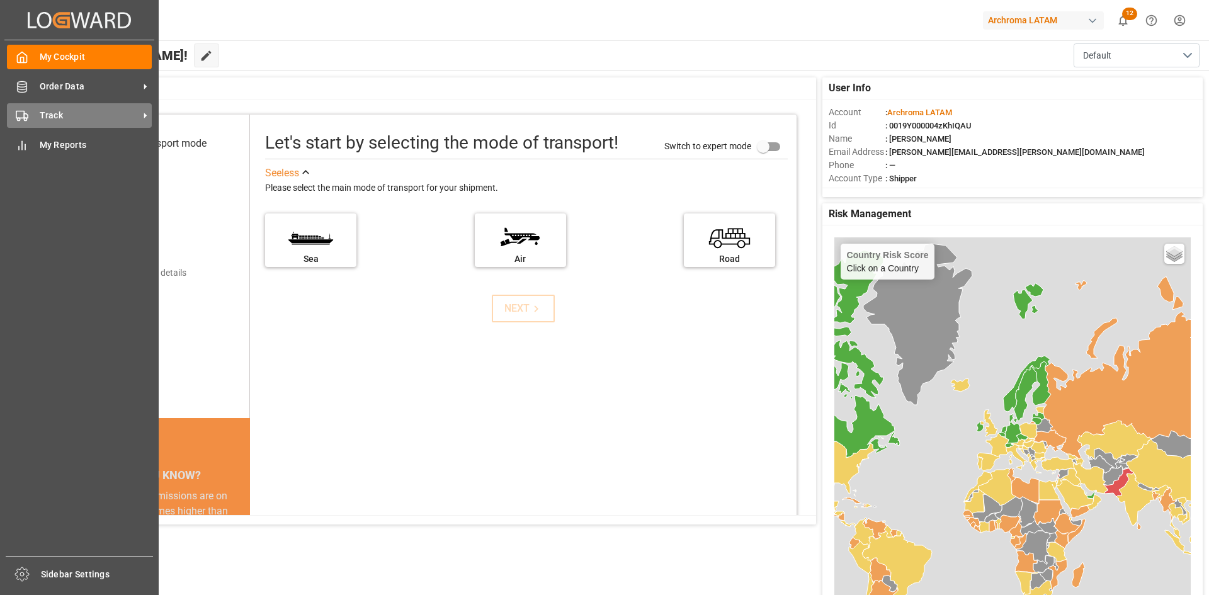
click at [28, 116] on polygon at bounding box center [26, 116] width 4 height 4
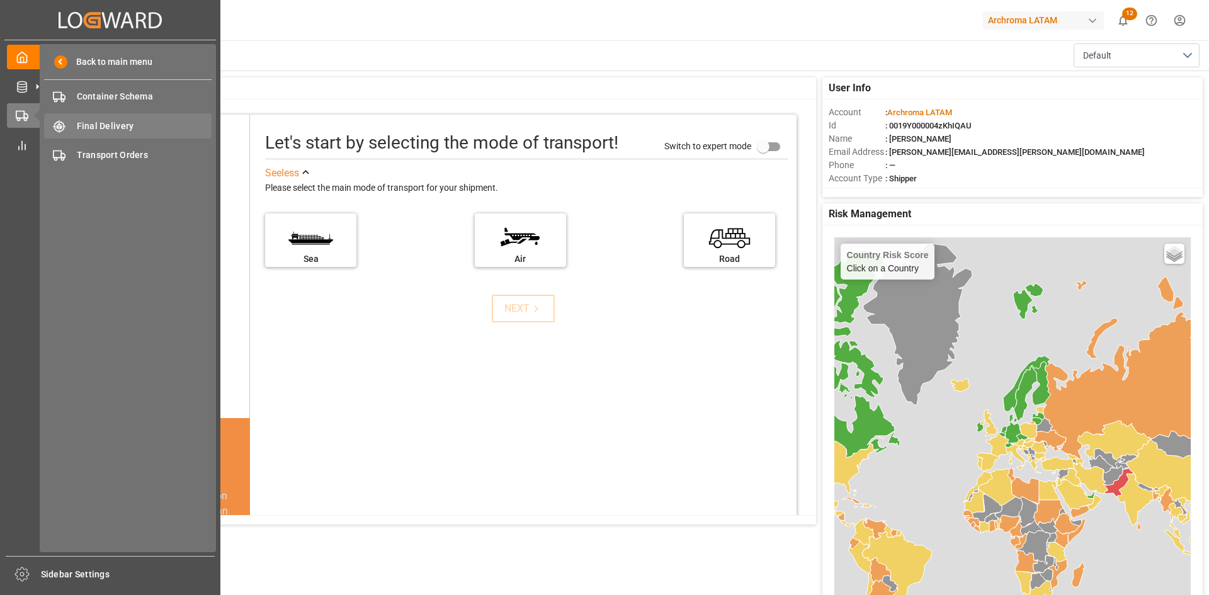
click at [127, 126] on span "Final Delivery" at bounding box center [144, 126] width 135 height 13
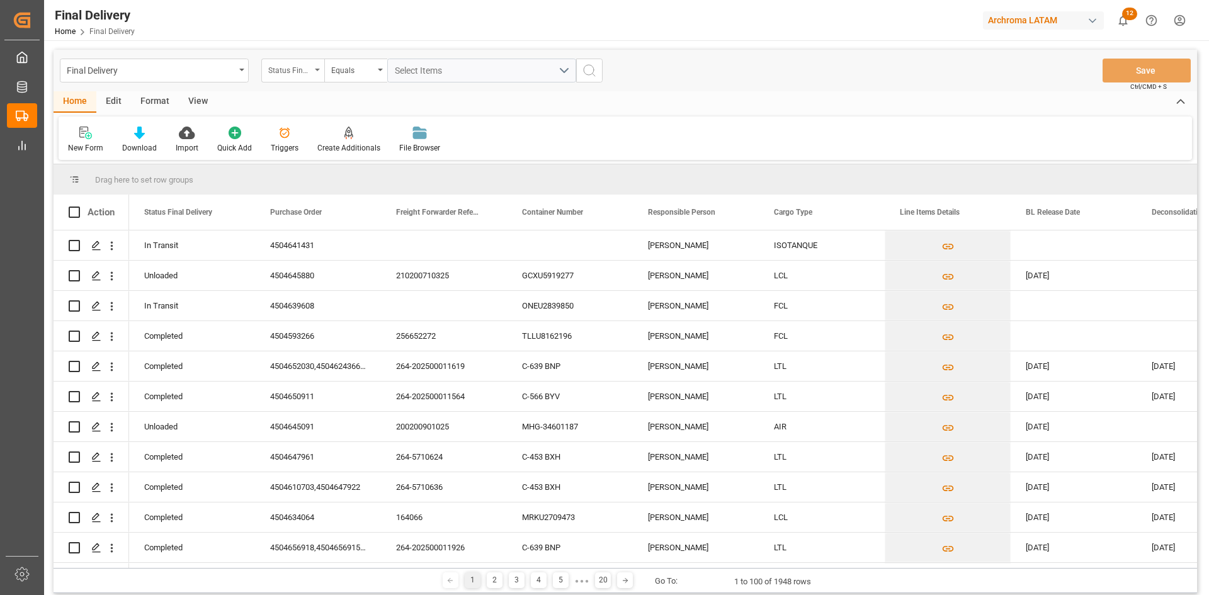
click at [302, 72] on div "Status Final Delivery" at bounding box center [289, 69] width 43 height 14
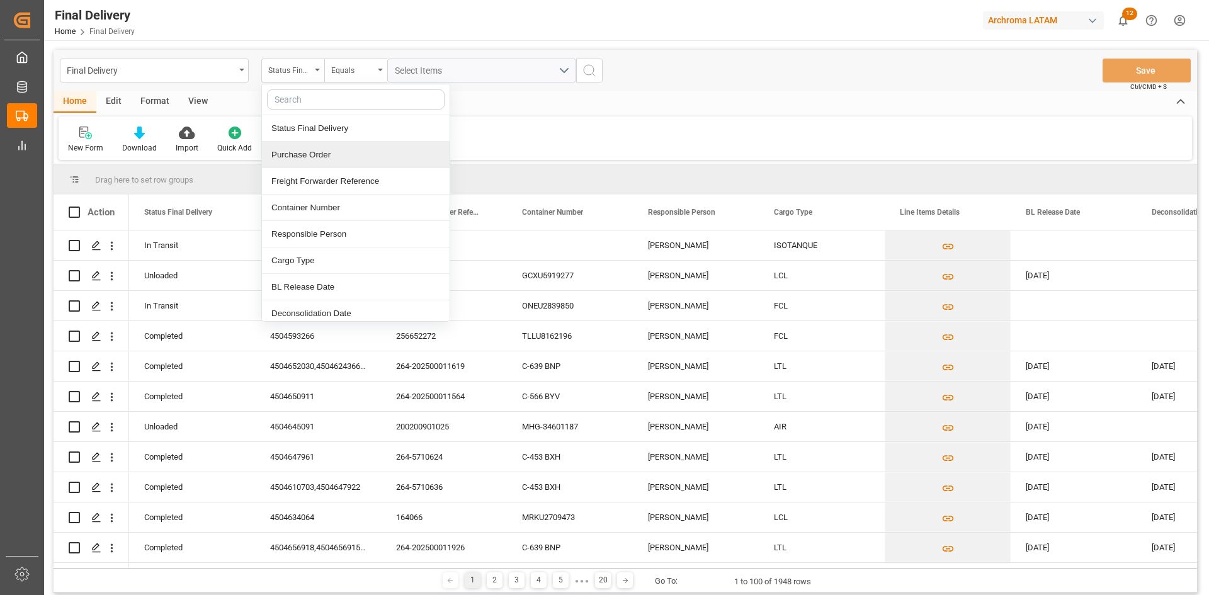
click at [327, 155] on div "Purchase Order" at bounding box center [356, 155] width 188 height 26
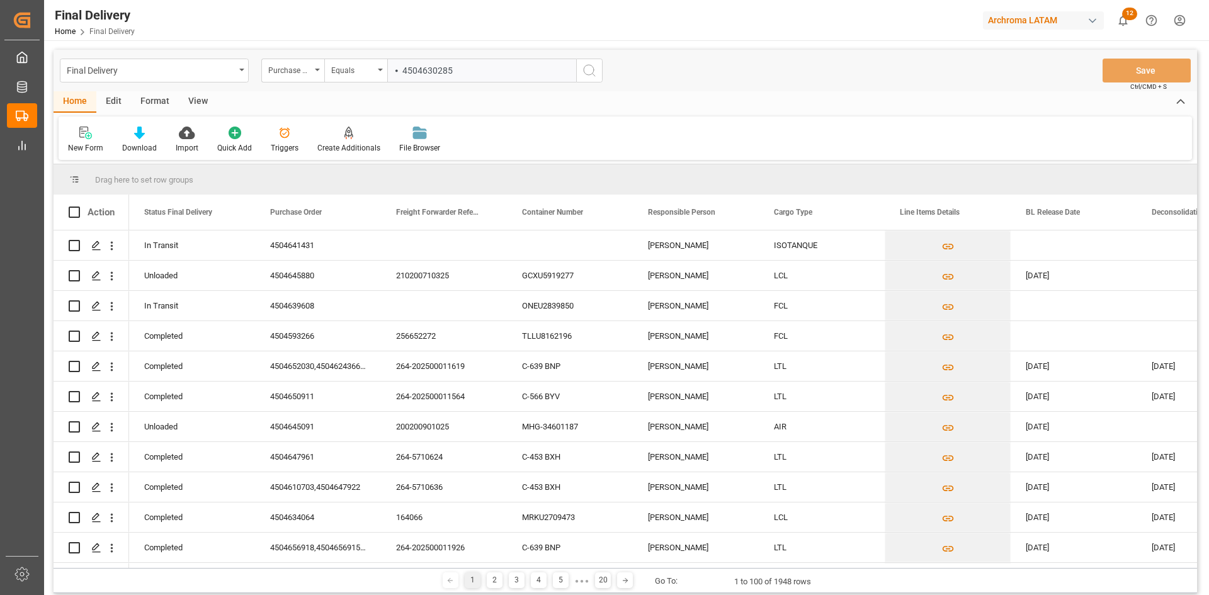
click at [403, 72] on input "⦁ 4504630285" at bounding box center [481, 71] width 189 height 24
type input "4504630285"
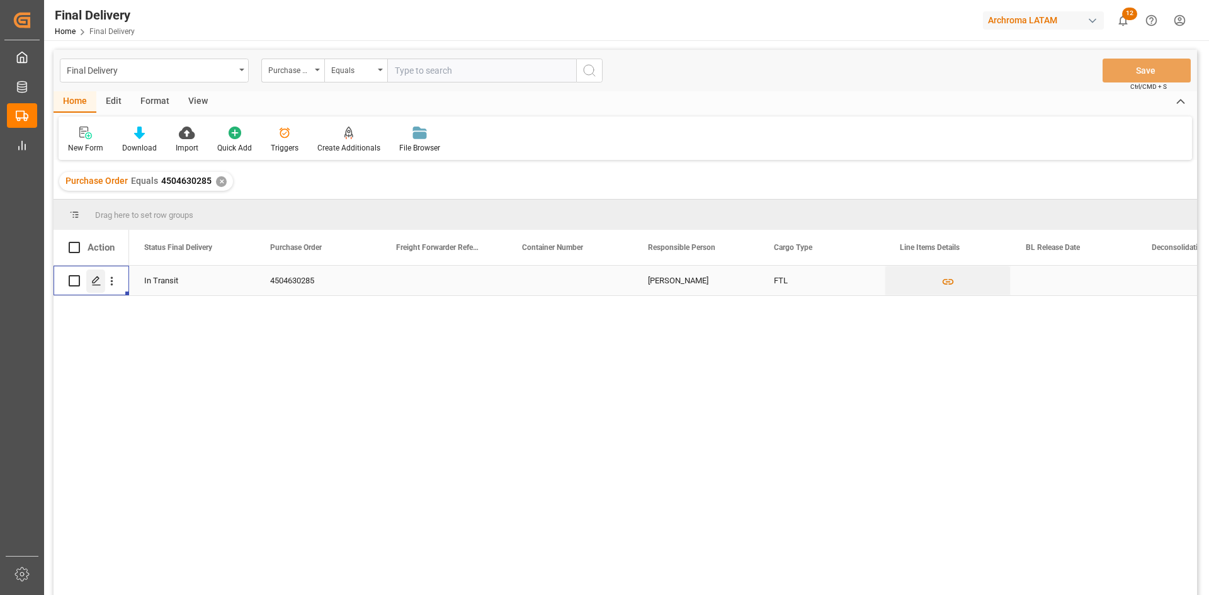
click at [96, 278] on polygon "Press SPACE to select this row." at bounding box center [96, 280] width 6 height 6
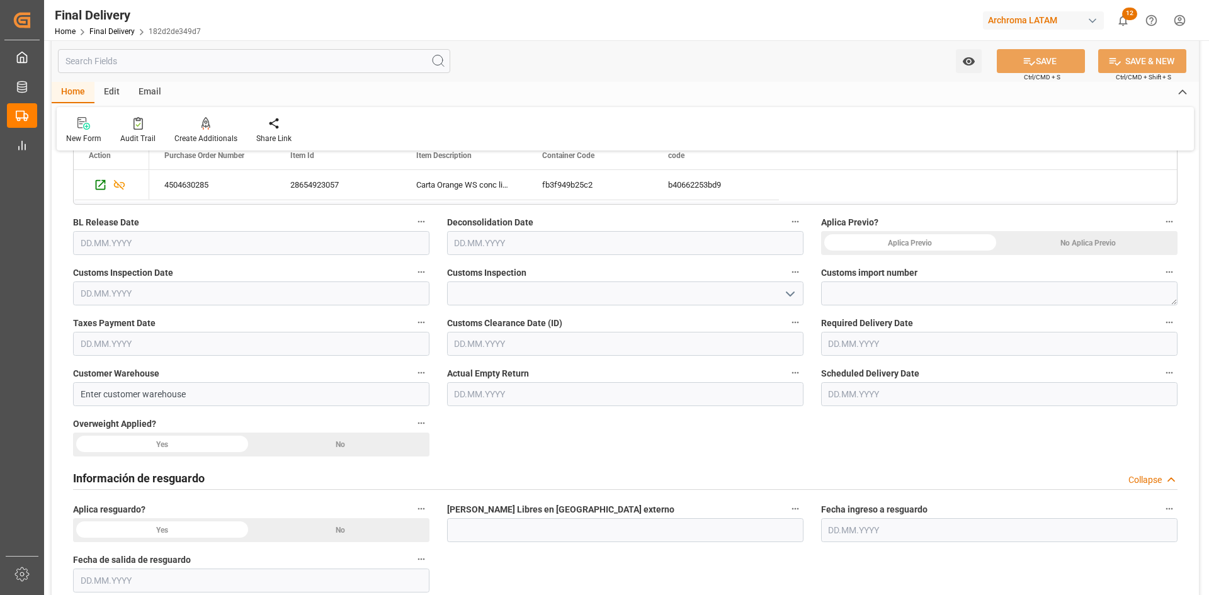
scroll to position [252, 0]
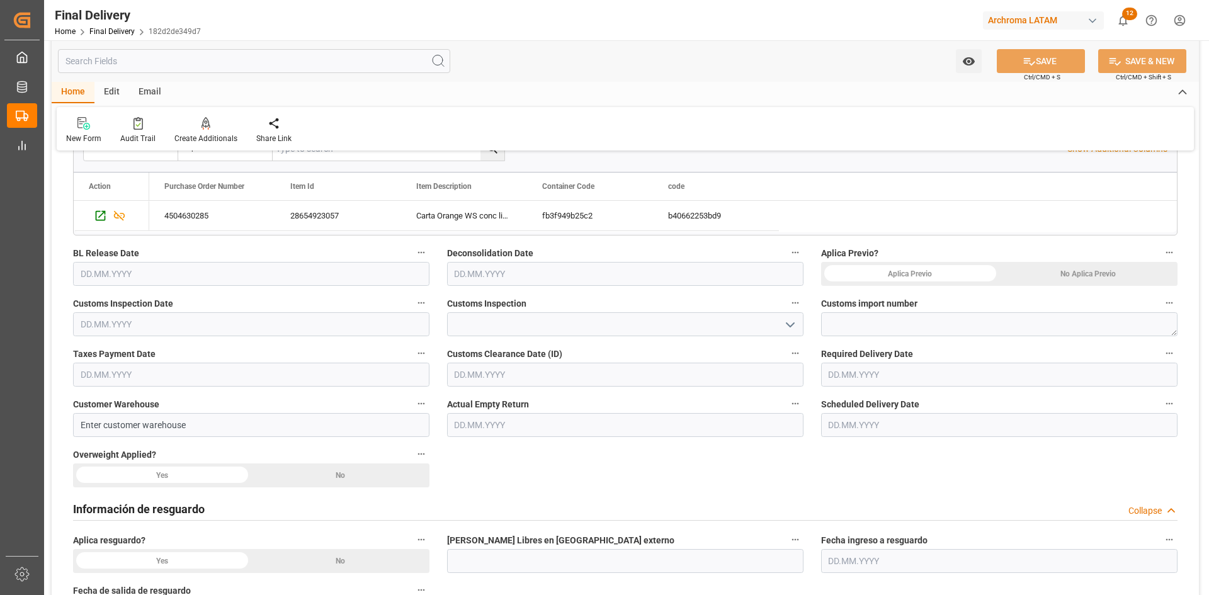
click at [1097, 268] on div "No Aplica Previo" at bounding box center [1088, 274] width 178 height 24
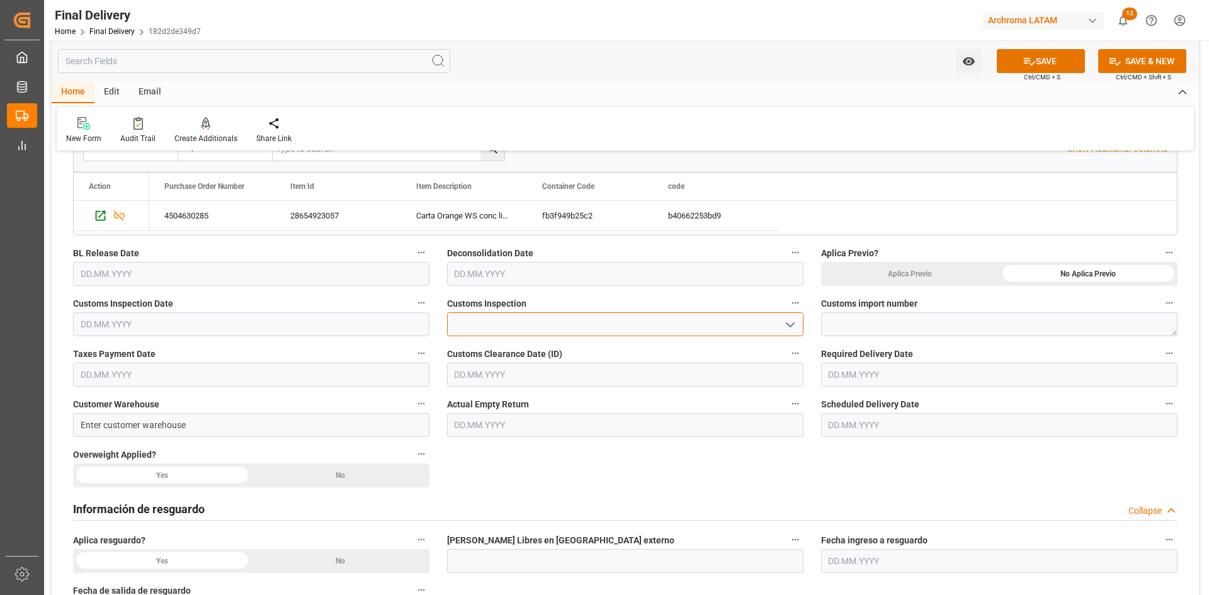
click at [505, 320] on input at bounding box center [625, 324] width 356 height 24
click at [792, 324] on polyline "open menu" at bounding box center [790, 325] width 8 height 4
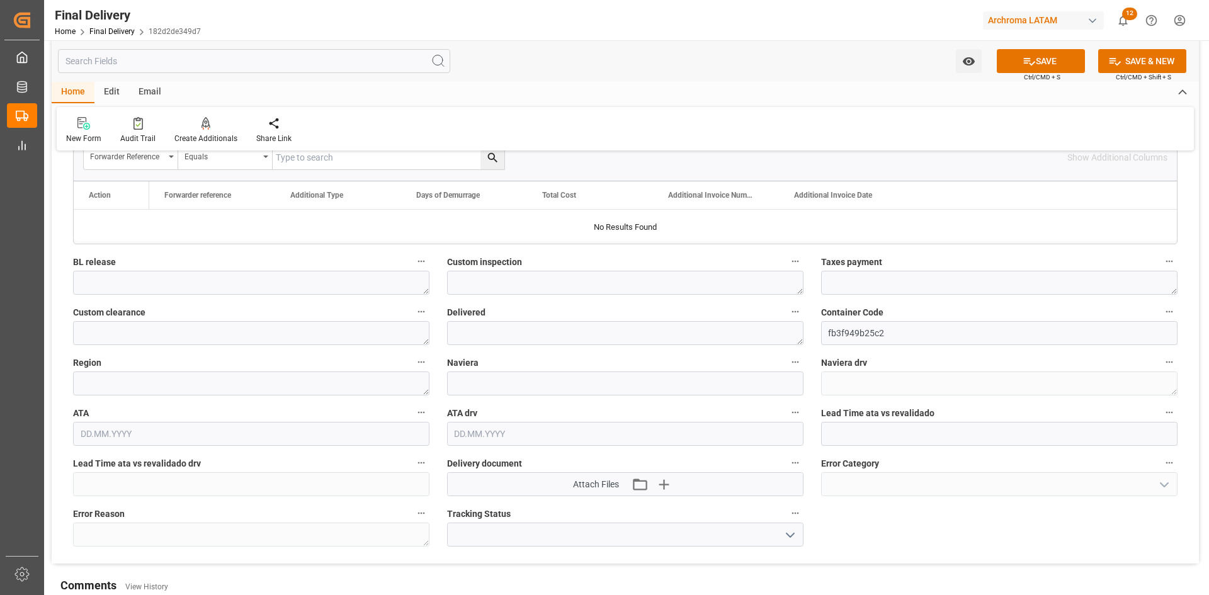
scroll to position [1442, 0]
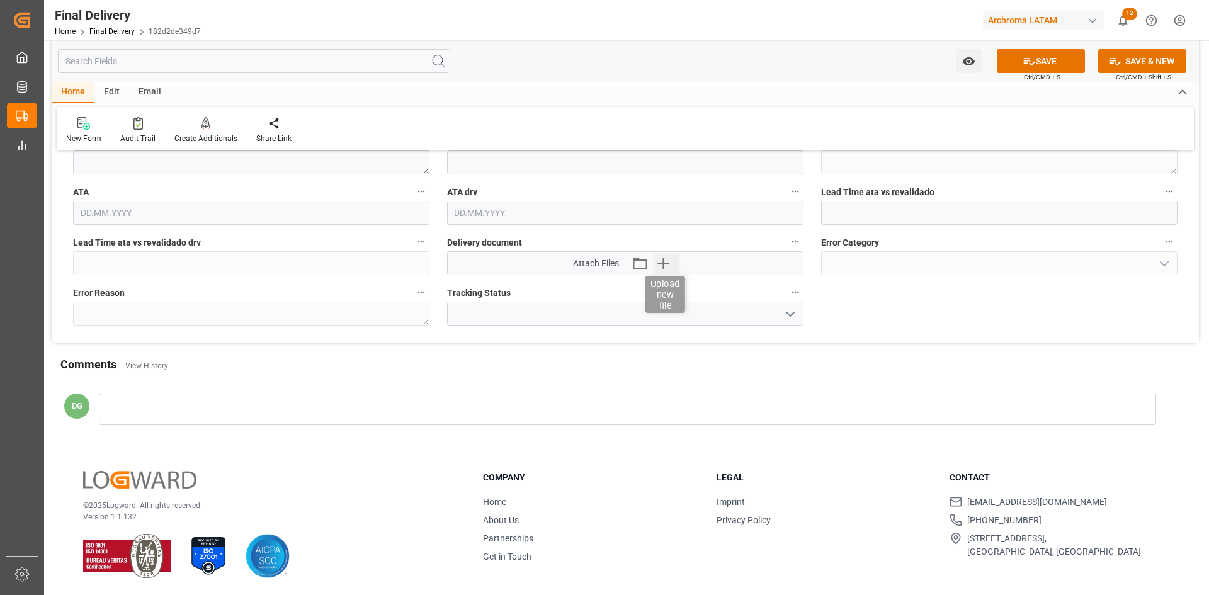
click at [667, 261] on icon "button" at bounding box center [663, 263] width 20 height 20
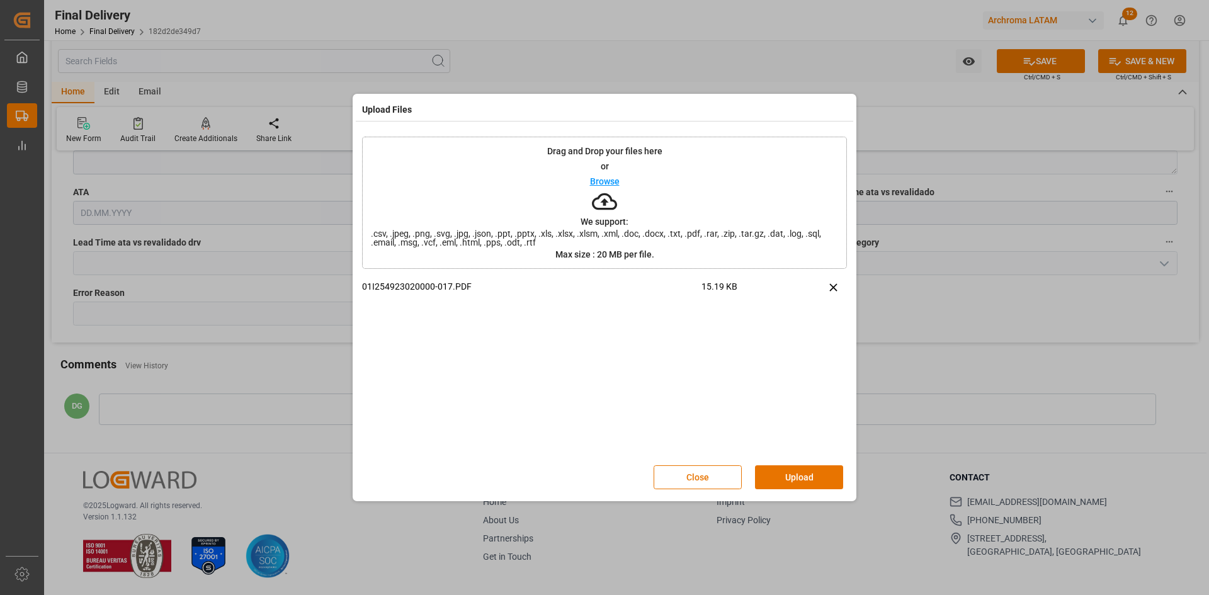
click at [796, 471] on button "Upload" at bounding box center [799, 477] width 88 height 24
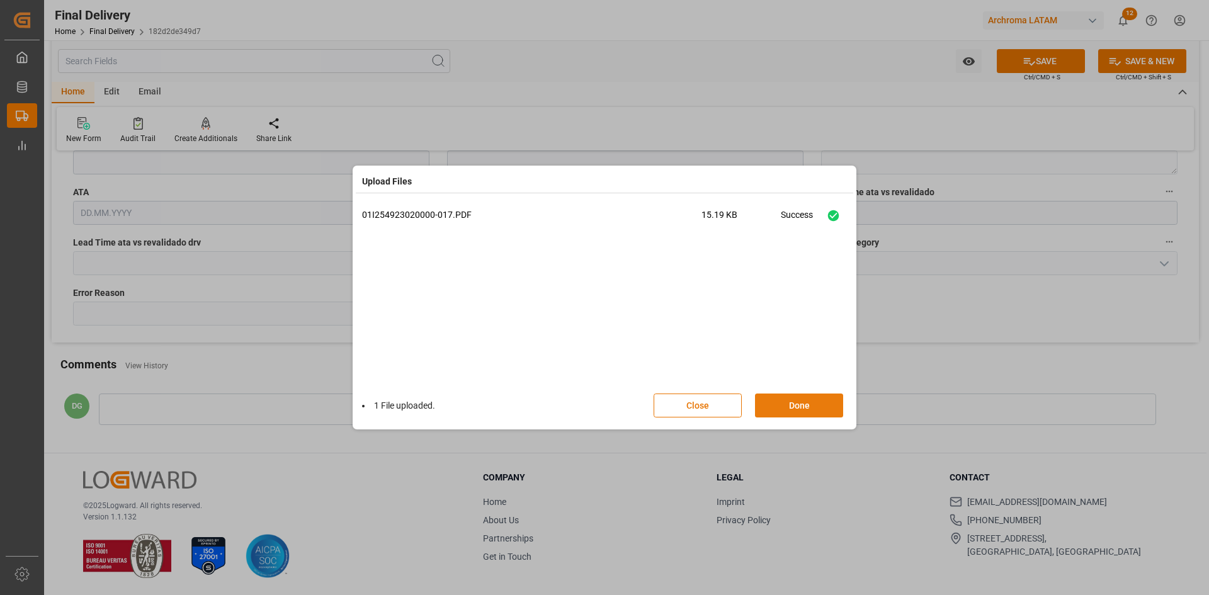
click at [789, 405] on button "Done" at bounding box center [799, 405] width 88 height 24
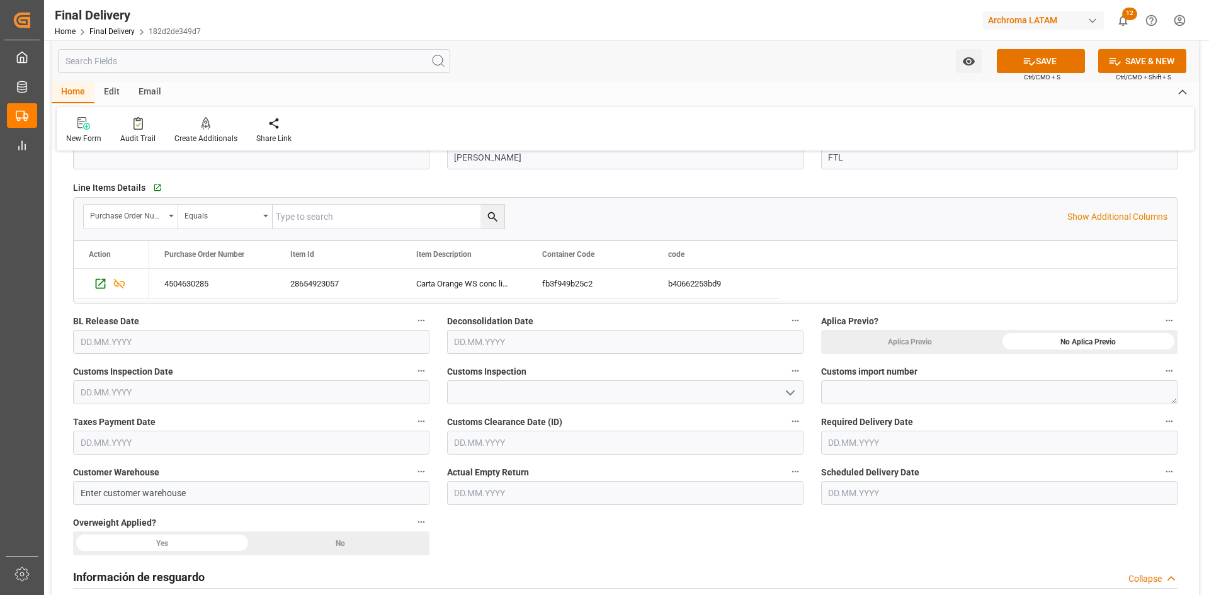
scroll to position [183, 0]
click at [901, 392] on textarea at bounding box center [999, 393] width 356 height 24
paste textarea "25 24 3617 5009311"
type textarea "25 24 3617 5009311"
click at [155, 443] on input "text" at bounding box center [251, 443] width 356 height 24
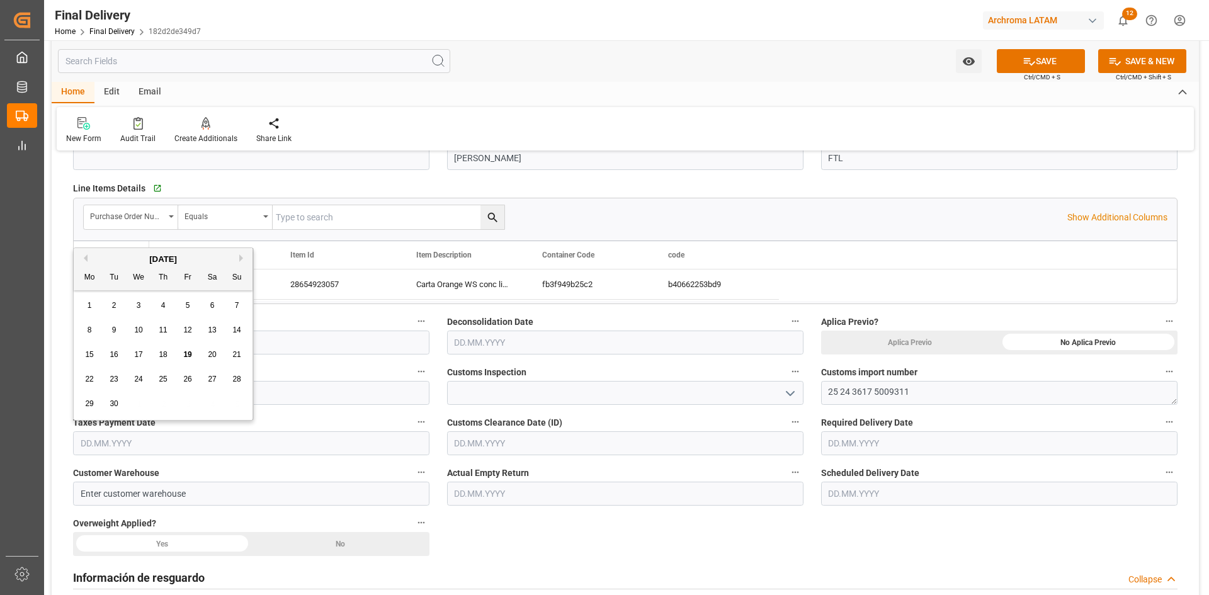
click at [190, 357] on span "19" at bounding box center [187, 354] width 8 height 9
type input "[DATE]"
click at [517, 441] on input "text" at bounding box center [625, 443] width 356 height 24
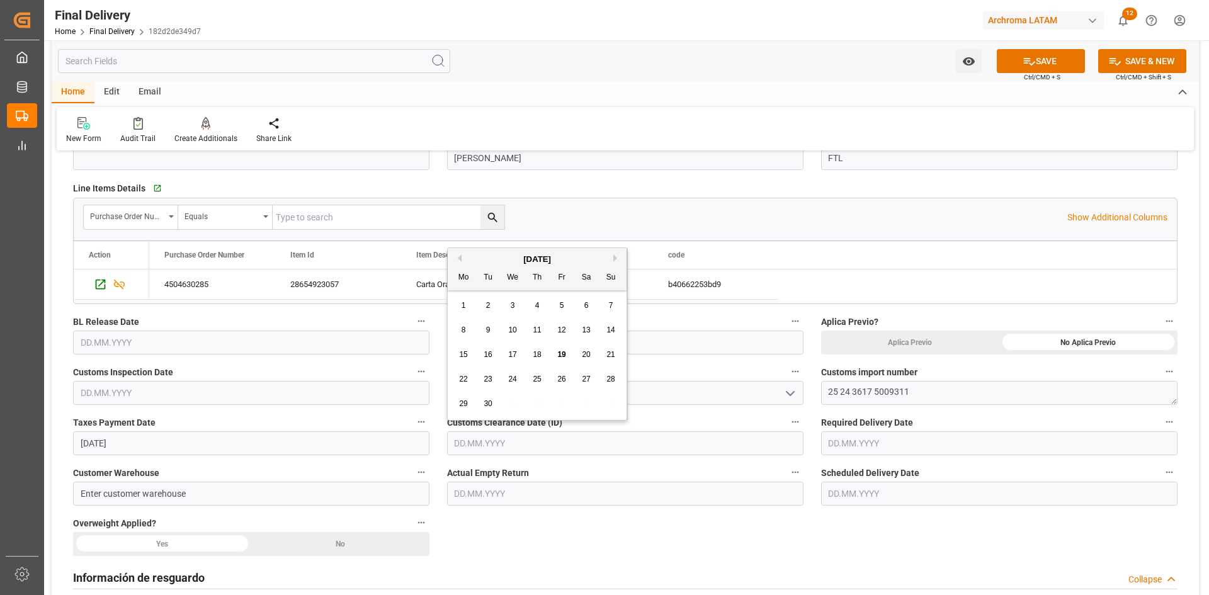
click at [496, 258] on div "September 2025" at bounding box center [537, 259] width 179 height 13
click at [568, 352] on div "19" at bounding box center [562, 354] width 16 height 15
type input "[DATE]"
click at [888, 444] on input "text" at bounding box center [999, 443] width 356 height 24
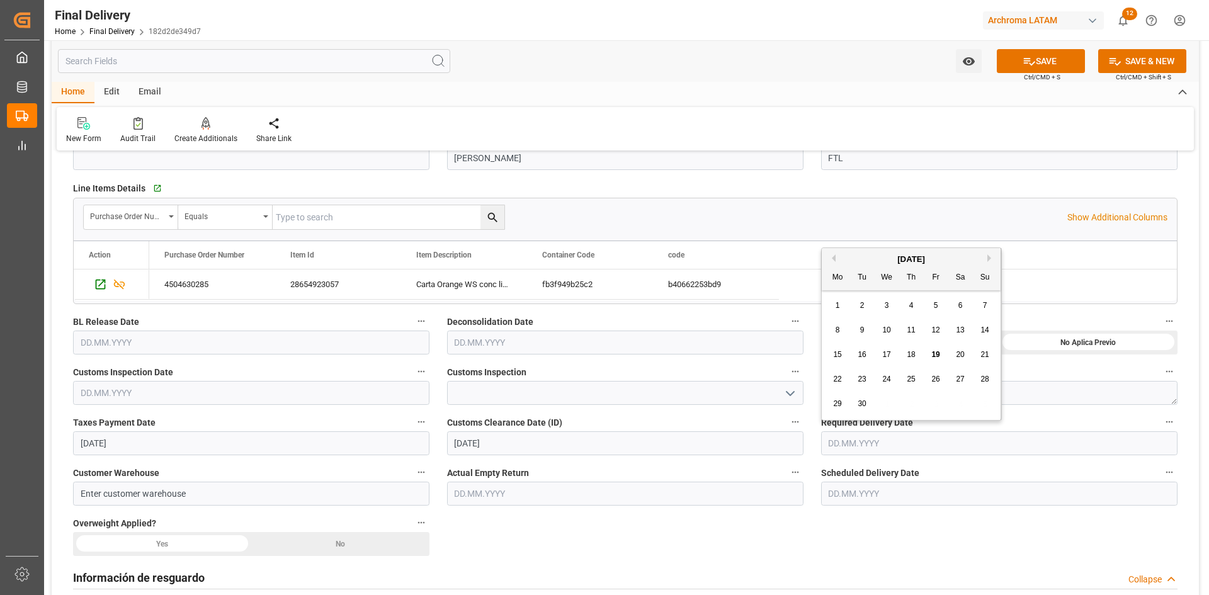
click at [861, 259] on div "September 2025" at bounding box center [911, 259] width 179 height 13
click at [839, 375] on span "22" at bounding box center [837, 379] width 8 height 9
type input "[DATE]"
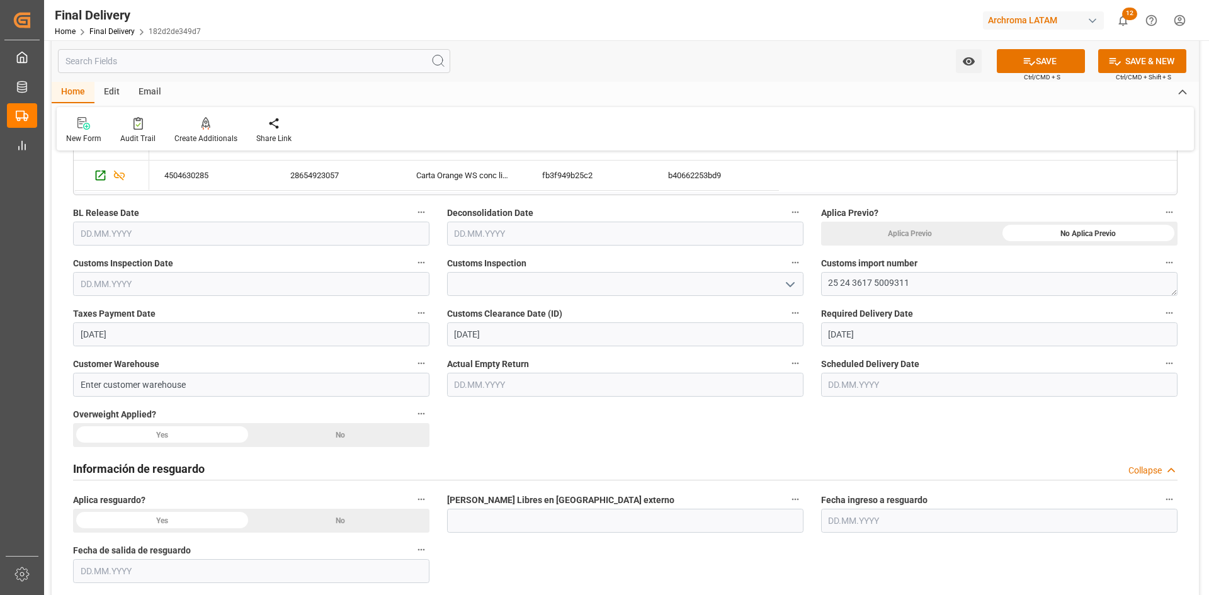
scroll to position [309, 0]
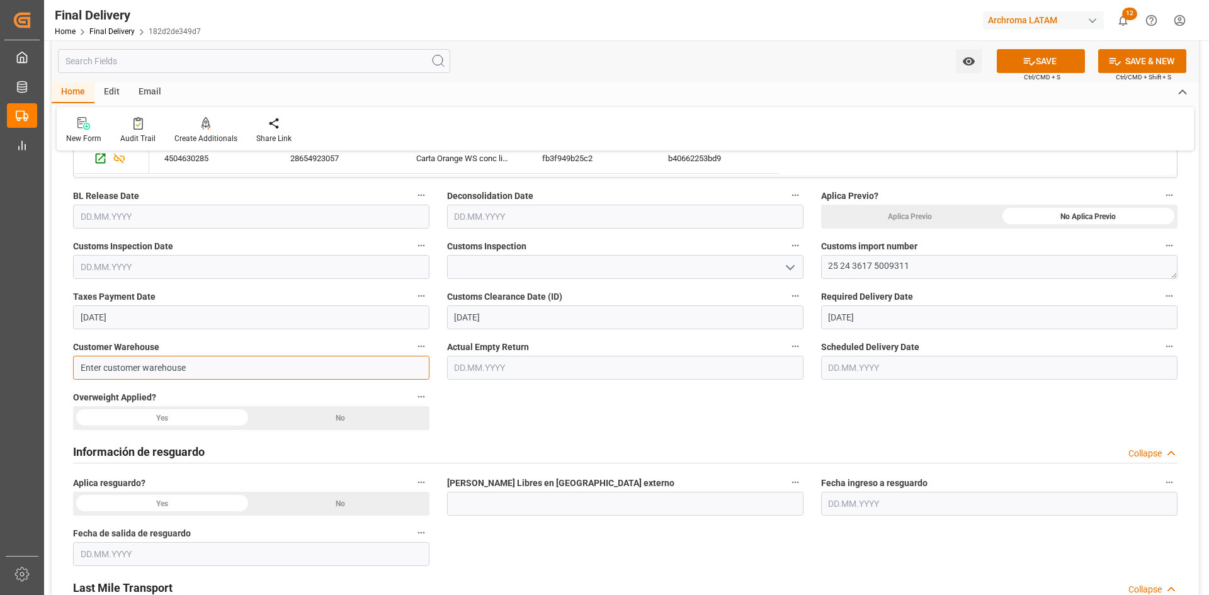
click at [181, 372] on input "Enter customer warehouse" at bounding box center [251, 368] width 356 height 24
click at [555, 371] on input "text" at bounding box center [625, 368] width 356 height 24
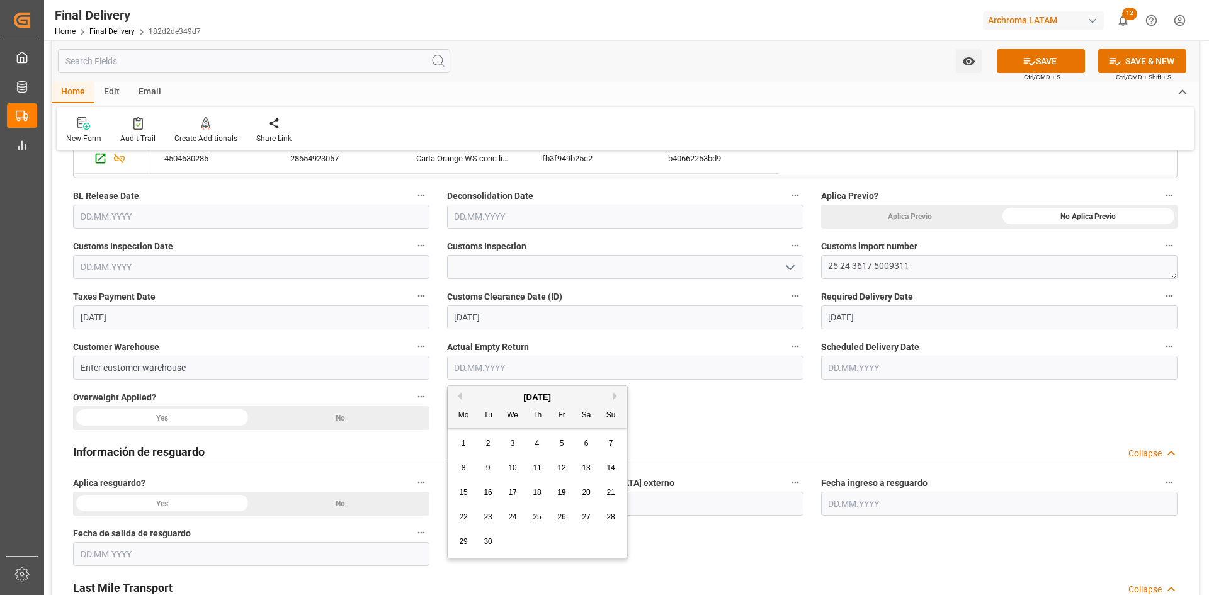
click at [901, 368] on input "text" at bounding box center [999, 368] width 356 height 24
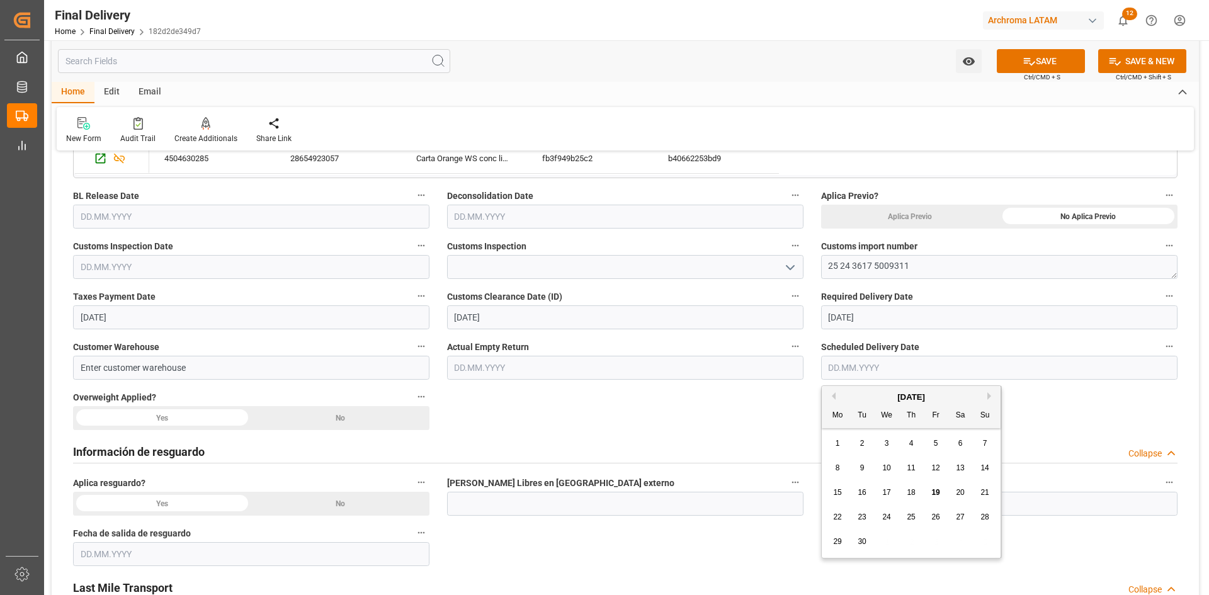
click at [837, 516] on span "22" at bounding box center [837, 516] width 8 height 9
type input "[DATE]"
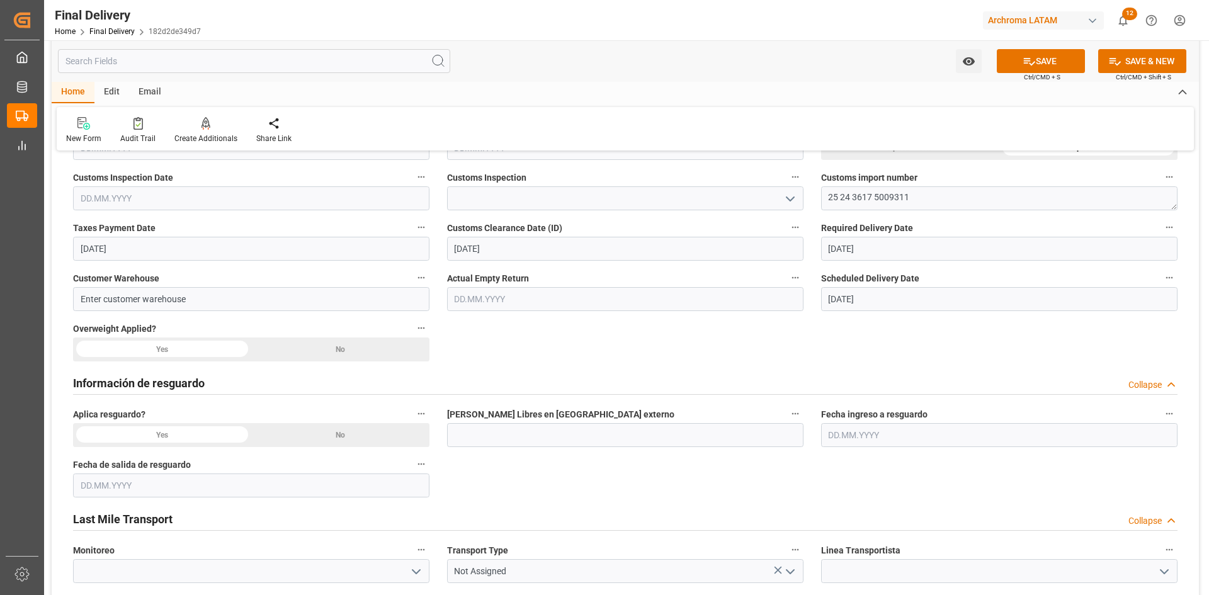
scroll to position [498, 0]
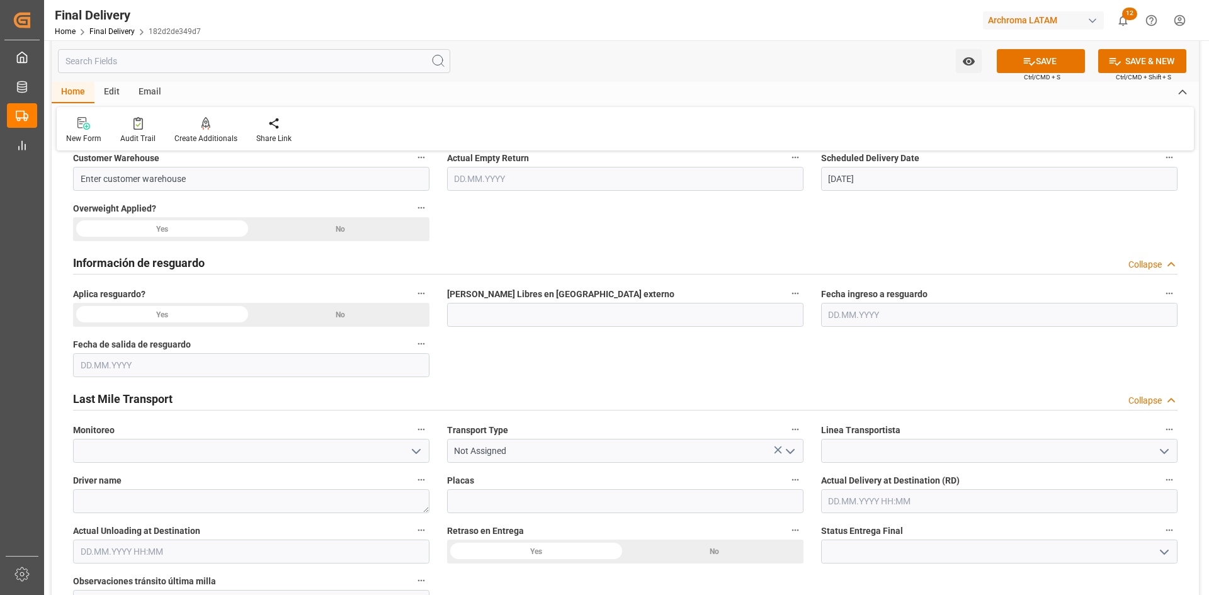
click at [342, 309] on div "No" at bounding box center [340, 315] width 178 height 24
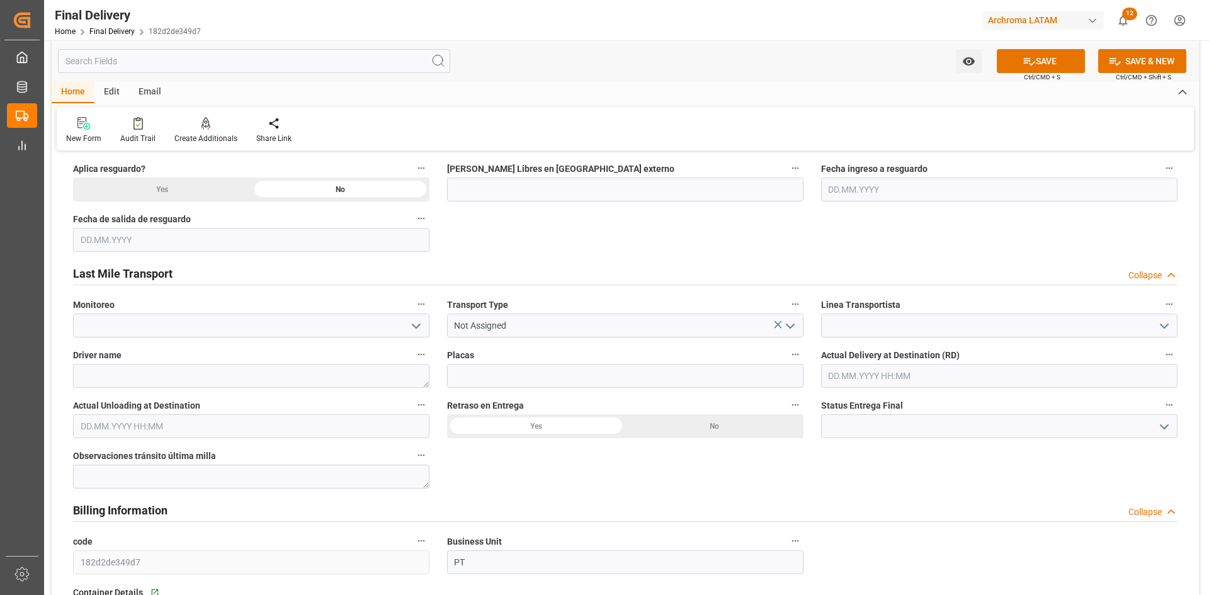
scroll to position [624, 0]
click at [417, 320] on icon "open menu" at bounding box center [416, 325] width 15 height 15
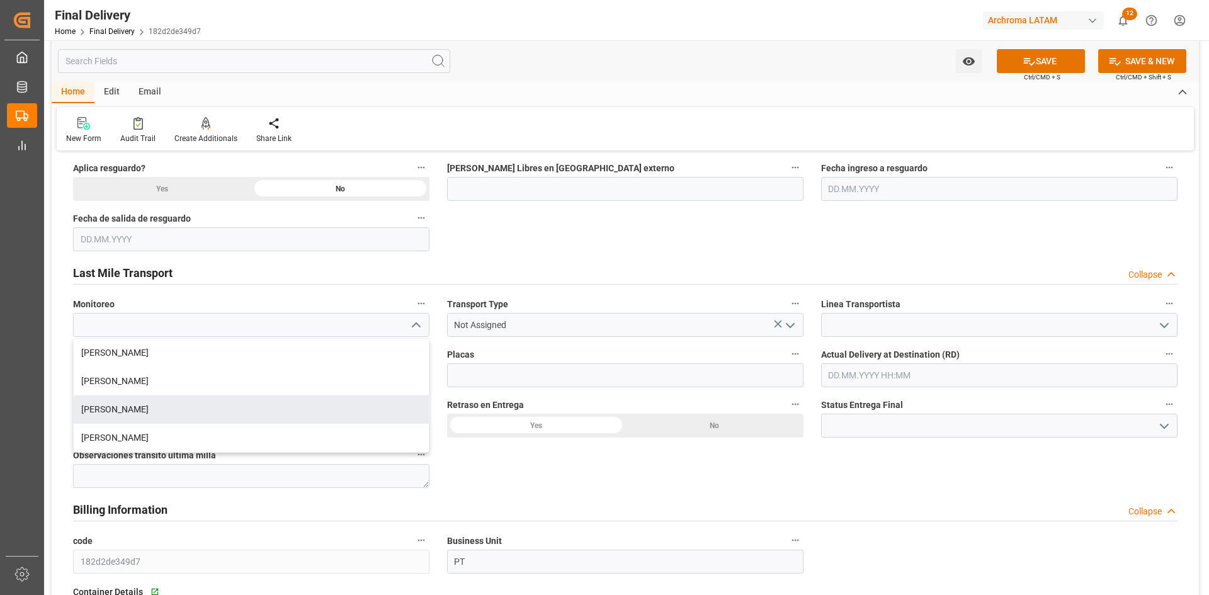
click at [169, 410] on div "[PERSON_NAME]" at bounding box center [251, 409] width 355 height 28
type input "[PERSON_NAME]"
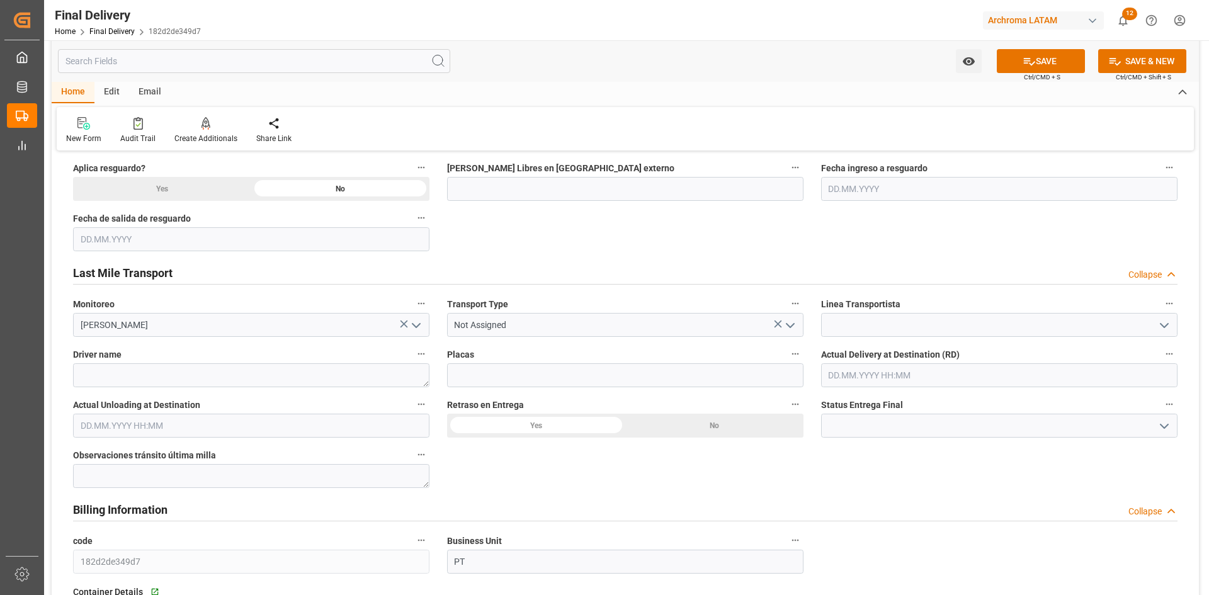
click at [794, 319] on icon "open menu" at bounding box center [789, 325] width 15 height 15
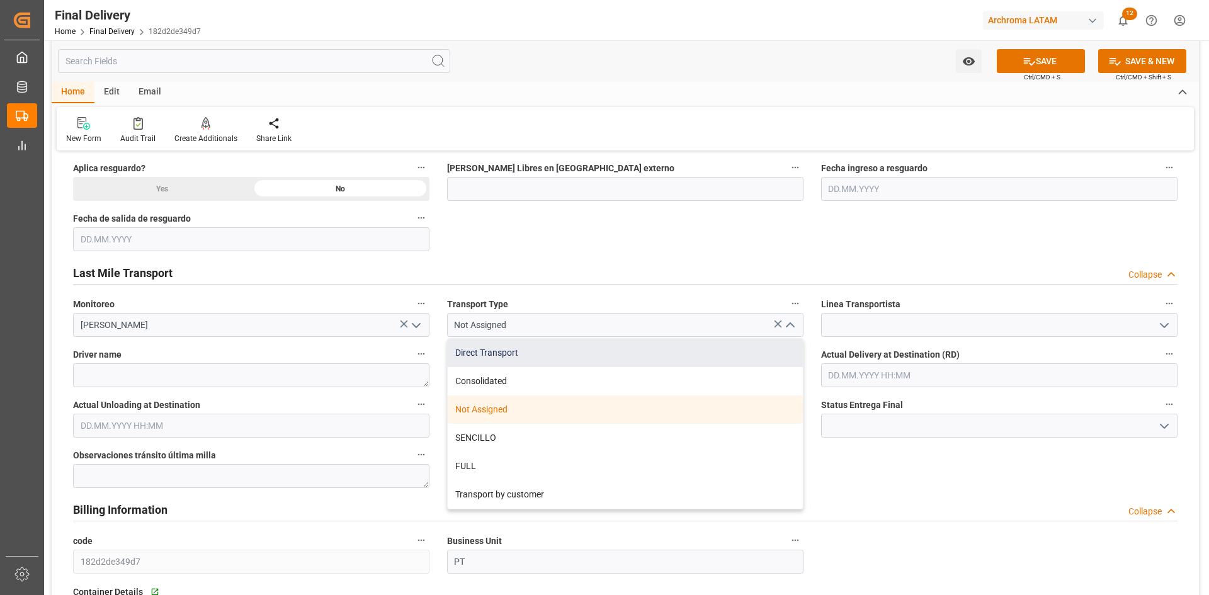
click at [610, 360] on div "Direct Transport" at bounding box center [625, 353] width 355 height 28
type input "Direct Transport"
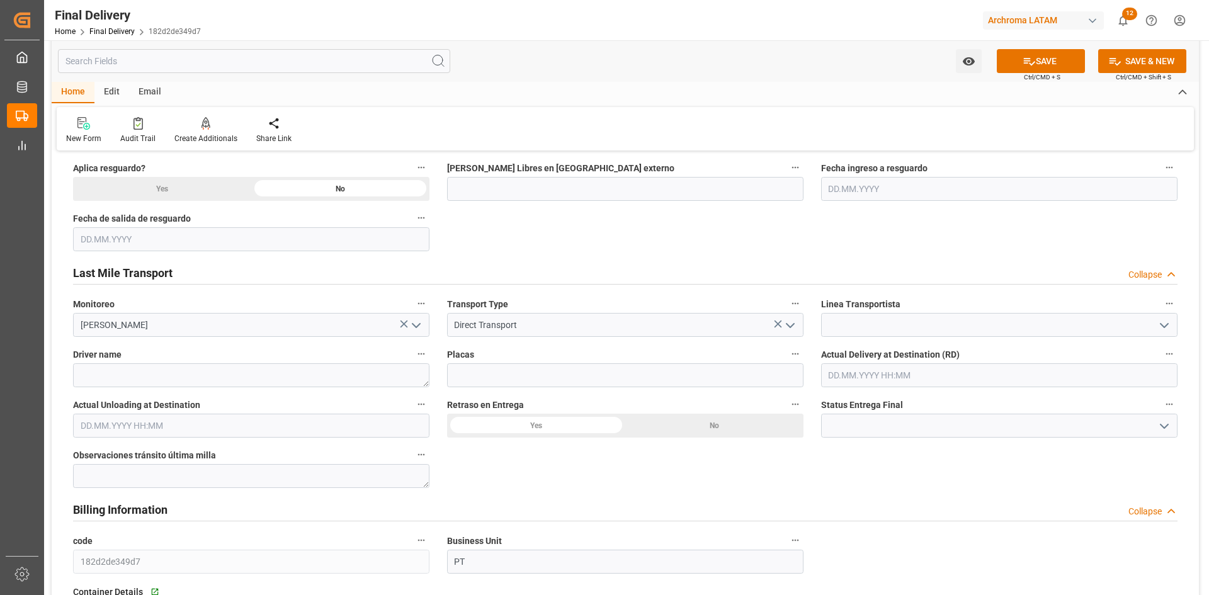
click at [1167, 330] on icon "open menu" at bounding box center [1163, 325] width 15 height 15
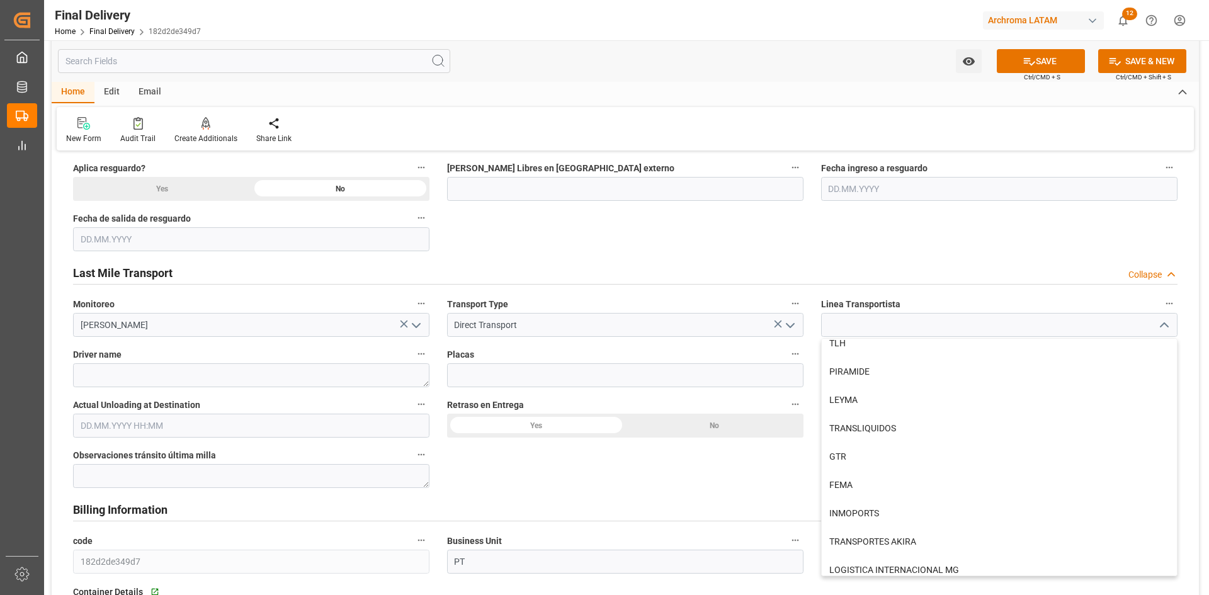
scroll to position [629, 0]
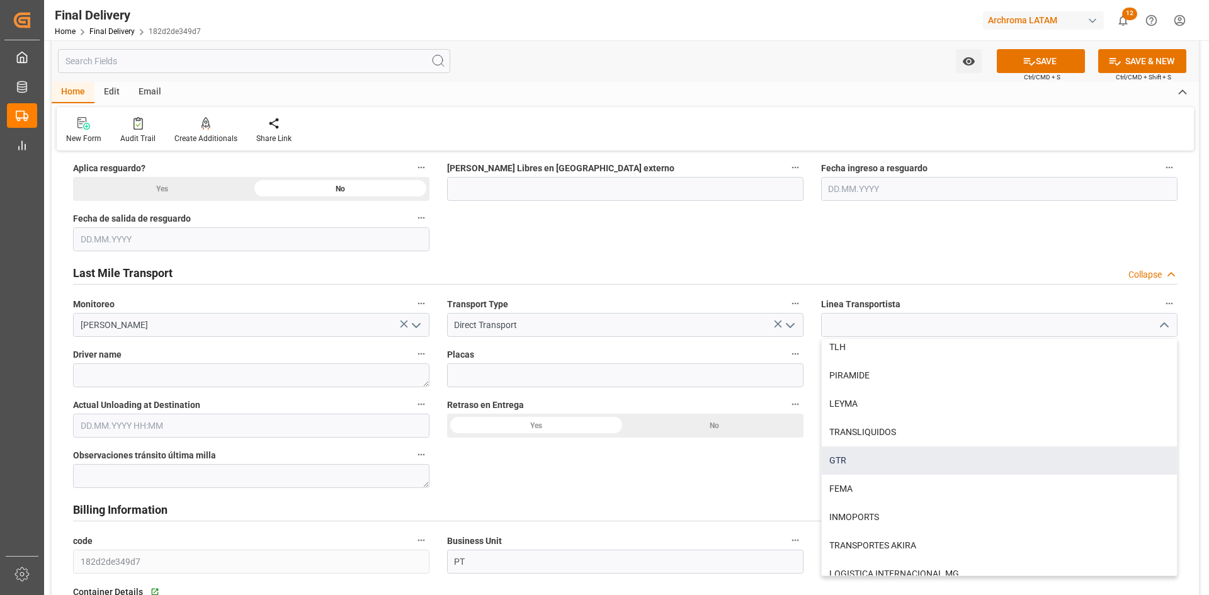
click at [858, 450] on div "GTR" at bounding box center [999, 460] width 355 height 28
type input "GTR"
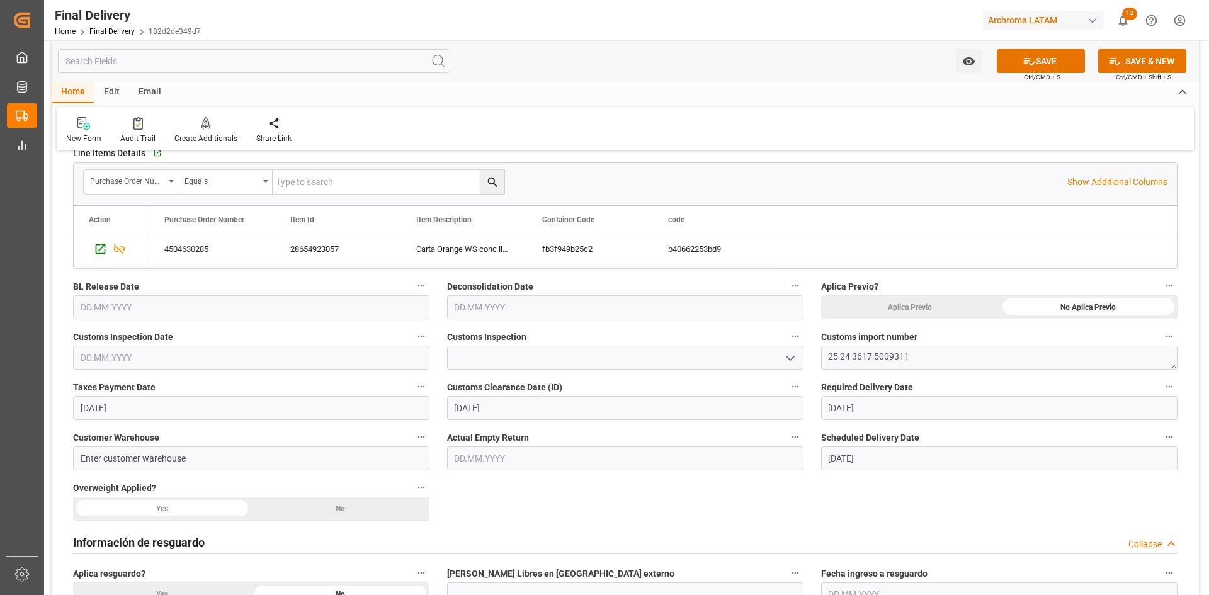
scroll to position [183, 0]
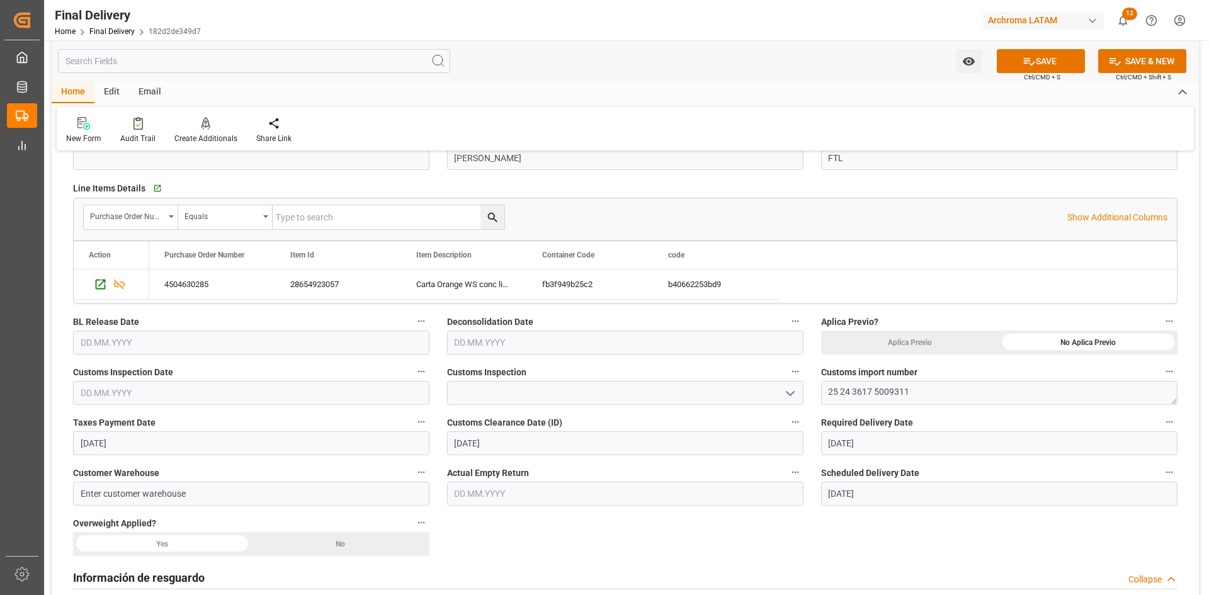
click at [793, 396] on icon "open menu" at bounding box center [789, 393] width 15 height 15
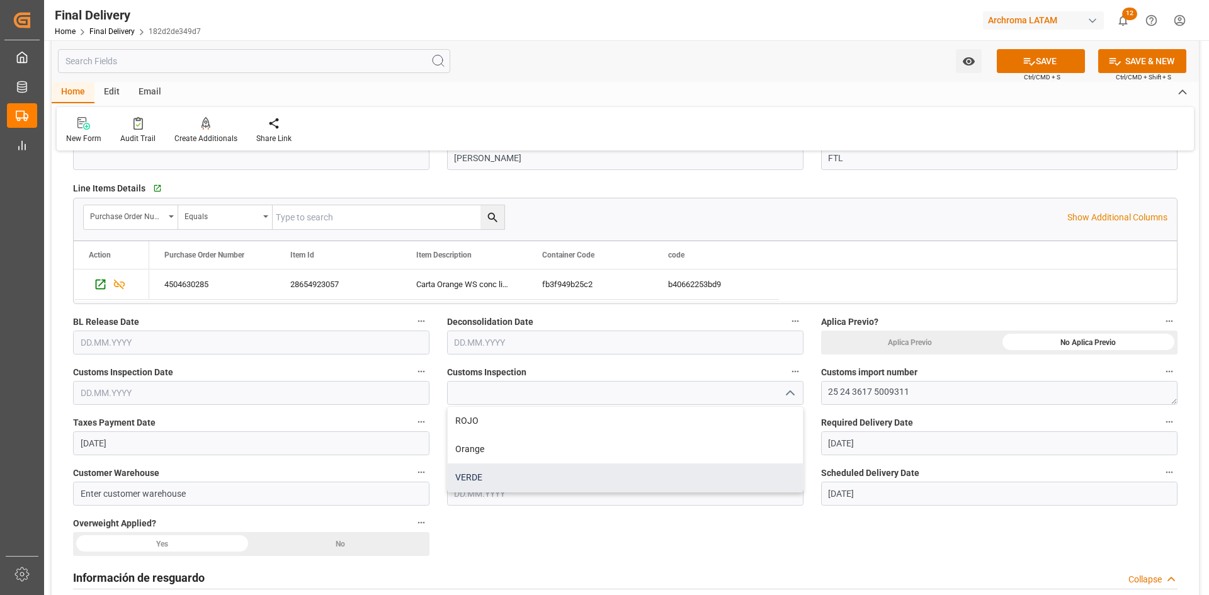
click at [484, 471] on div "VERDE" at bounding box center [625, 477] width 355 height 28
type input "VERDE"
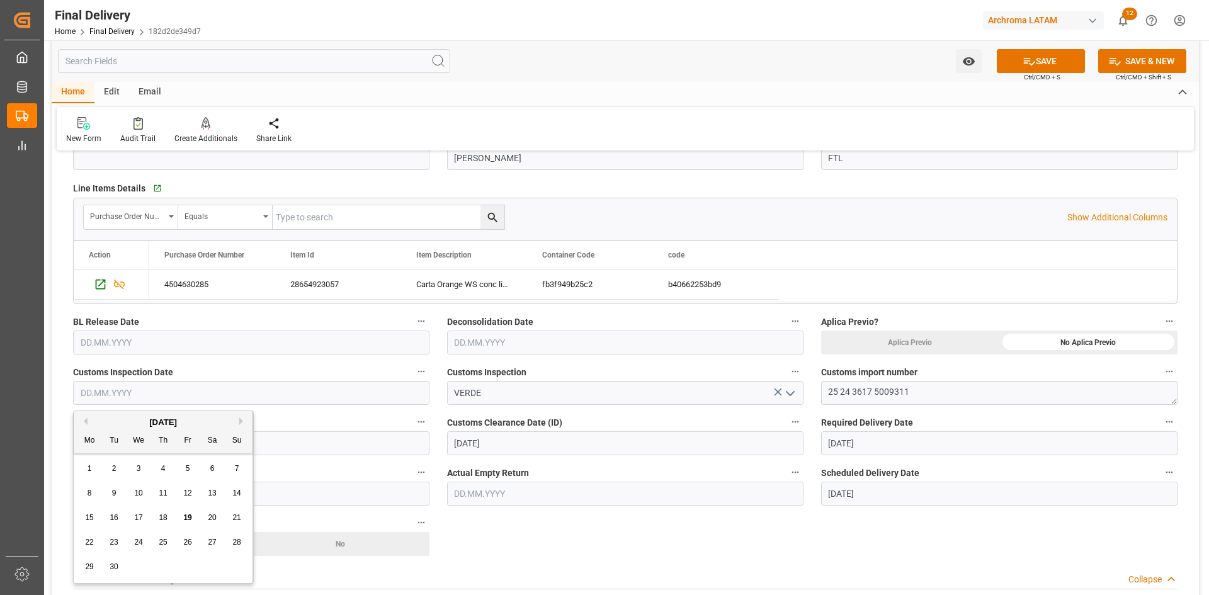
click at [189, 394] on input "text" at bounding box center [251, 393] width 356 height 24
click at [115, 422] on div "September 2025" at bounding box center [163, 422] width 179 height 13
click at [190, 517] on span "19" at bounding box center [187, 517] width 8 height 9
type input "[DATE]"
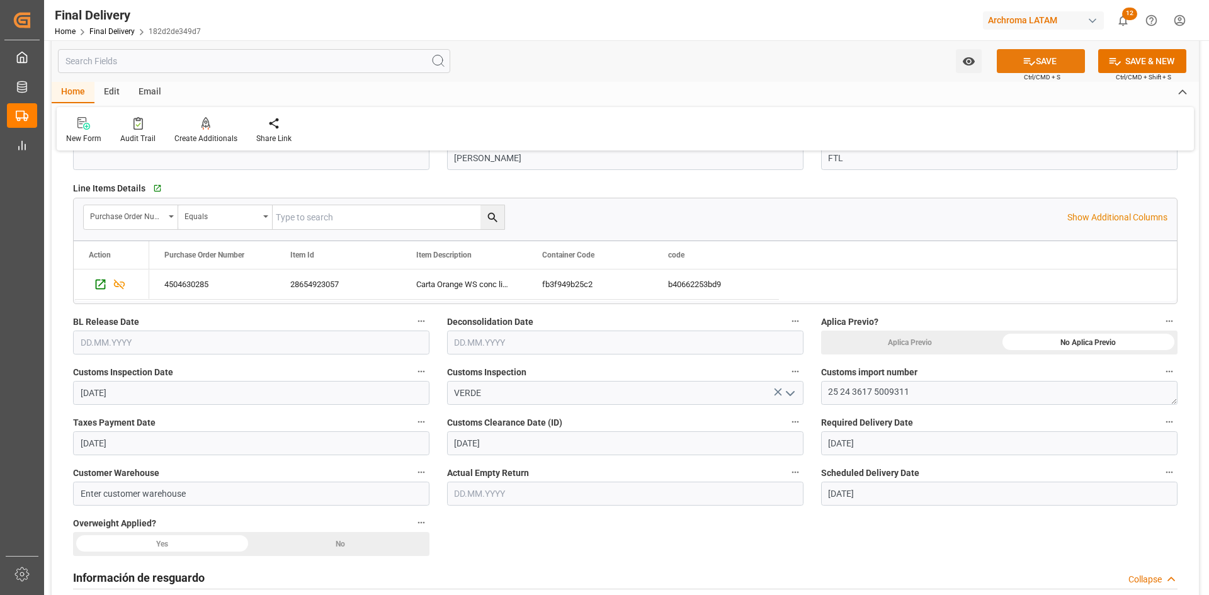
click at [1036, 59] on button "SAVE" at bounding box center [1041, 61] width 88 height 24
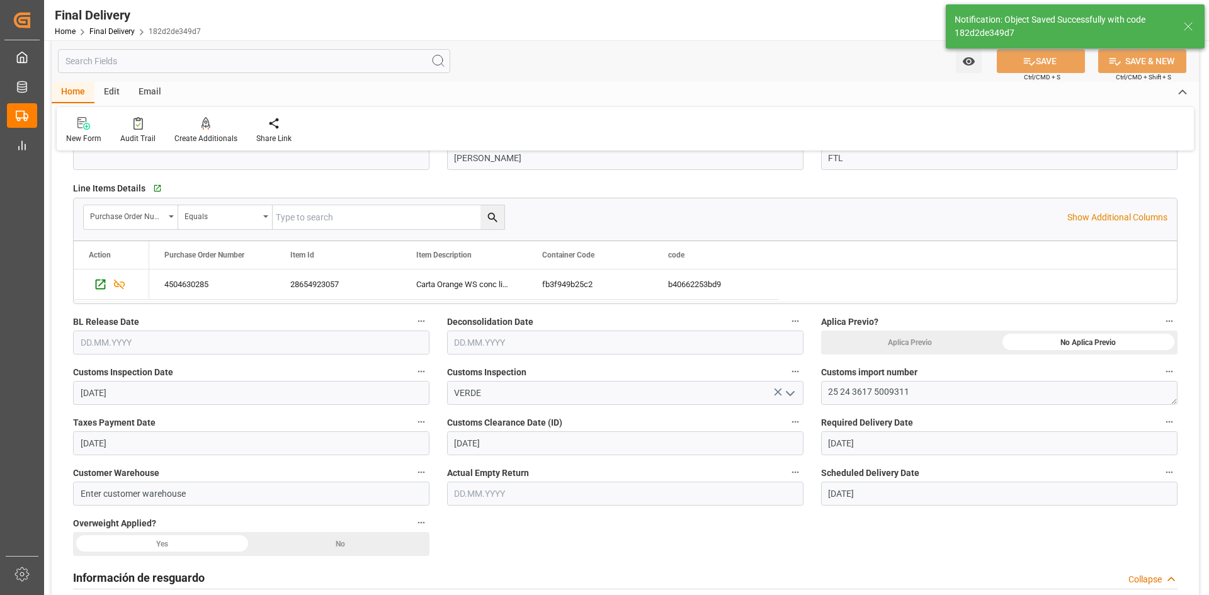
type textarea "1"
type input "In transit to final delivery"
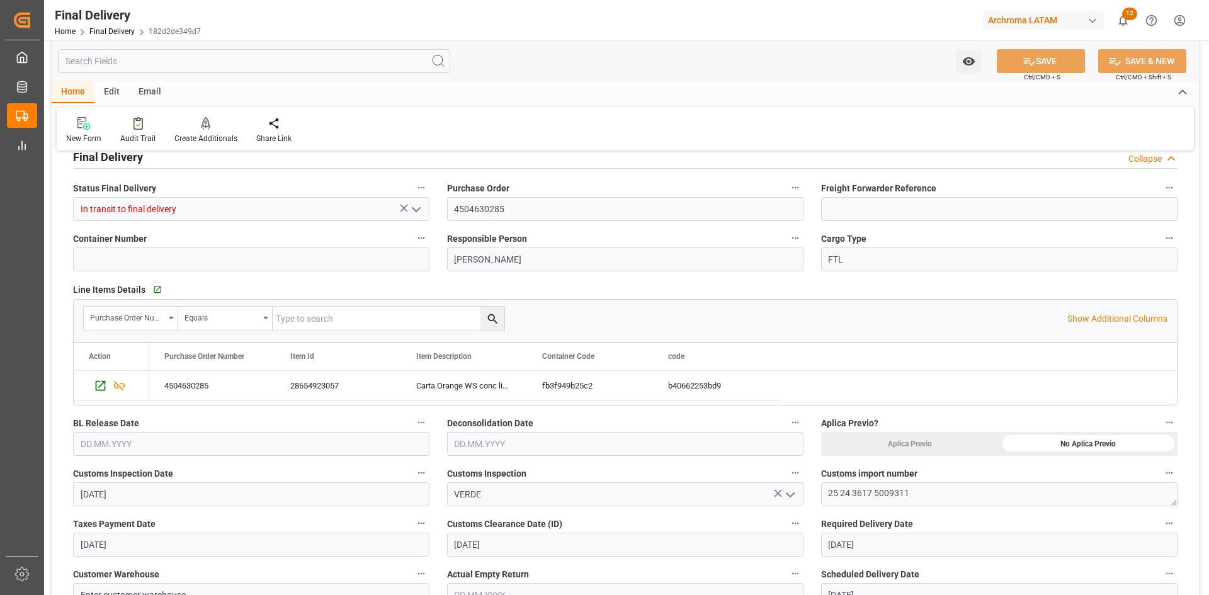
scroll to position [0, 0]
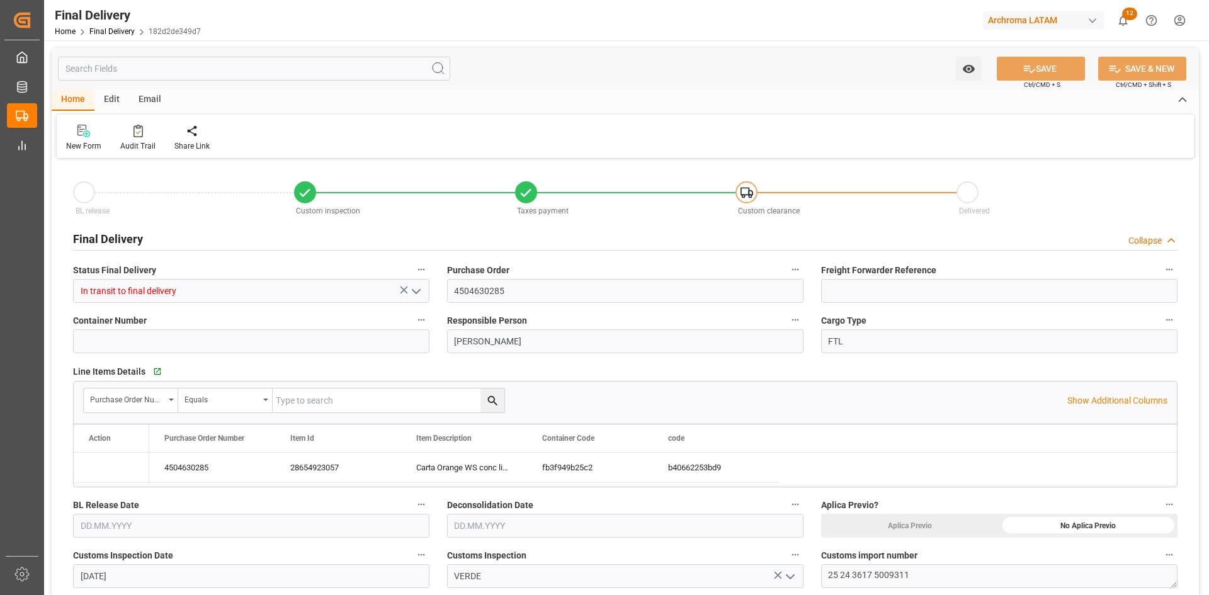
type input "[DATE]"
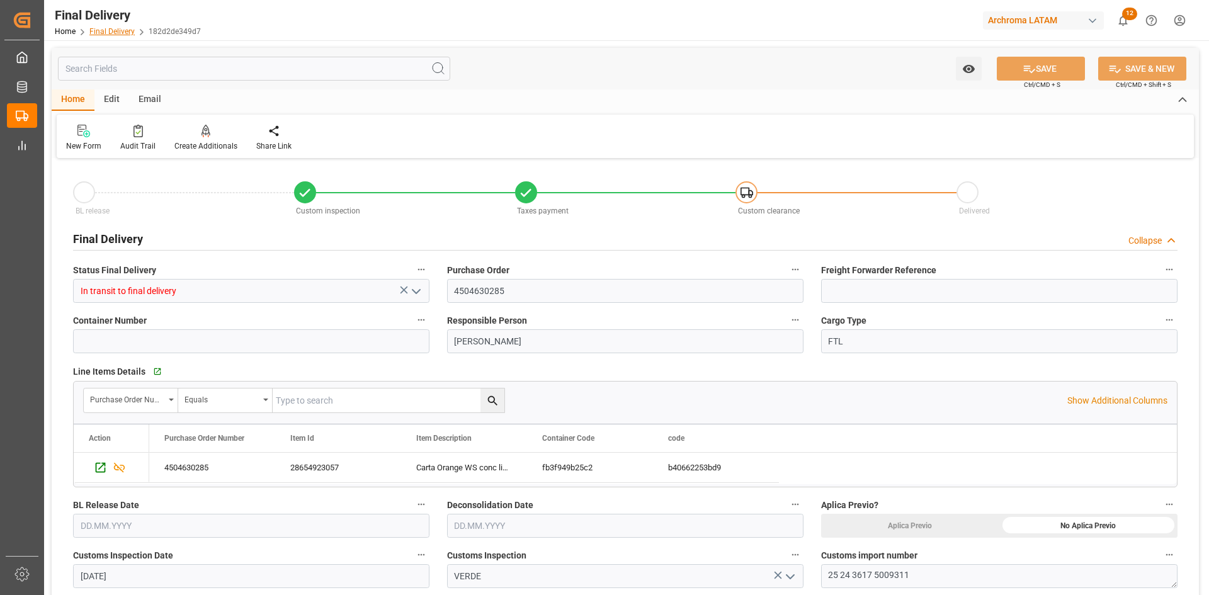
click at [117, 31] on link "Final Delivery" at bounding box center [111, 31] width 45 height 9
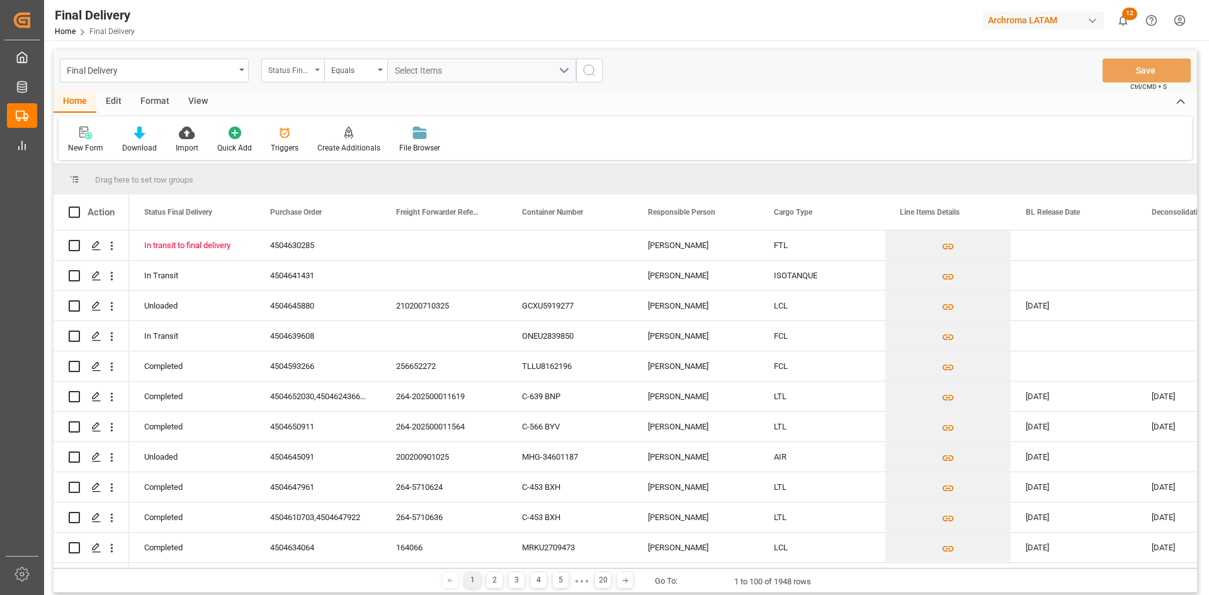
click at [308, 76] on div "Status Final Delivery" at bounding box center [289, 69] width 43 height 14
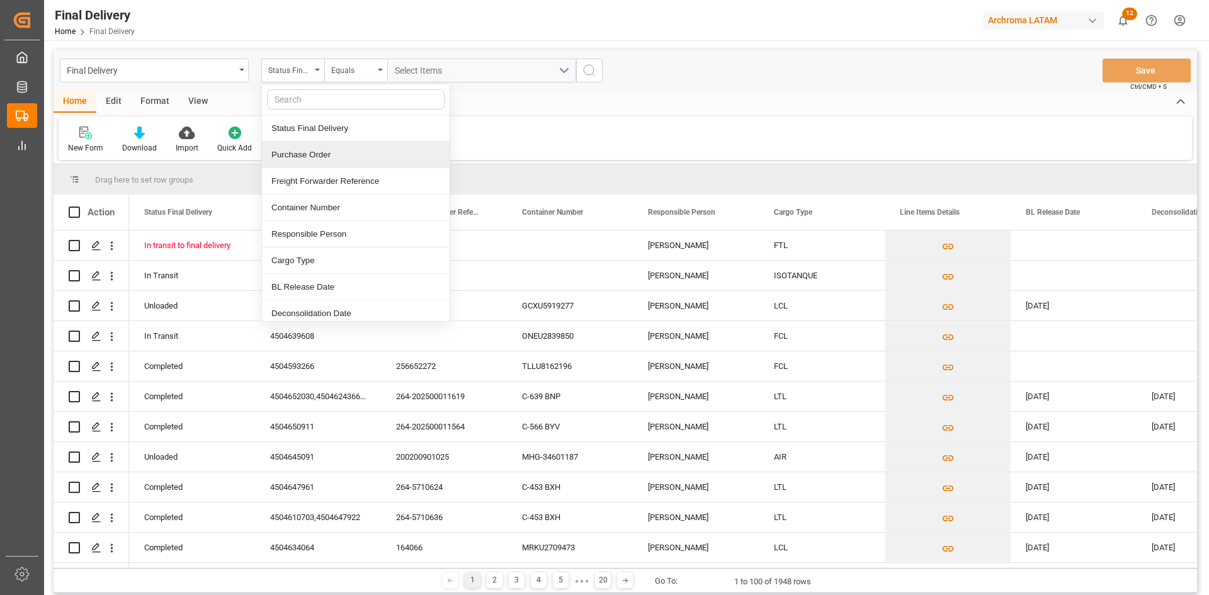
click at [317, 156] on div "Purchase Order" at bounding box center [356, 155] width 188 height 26
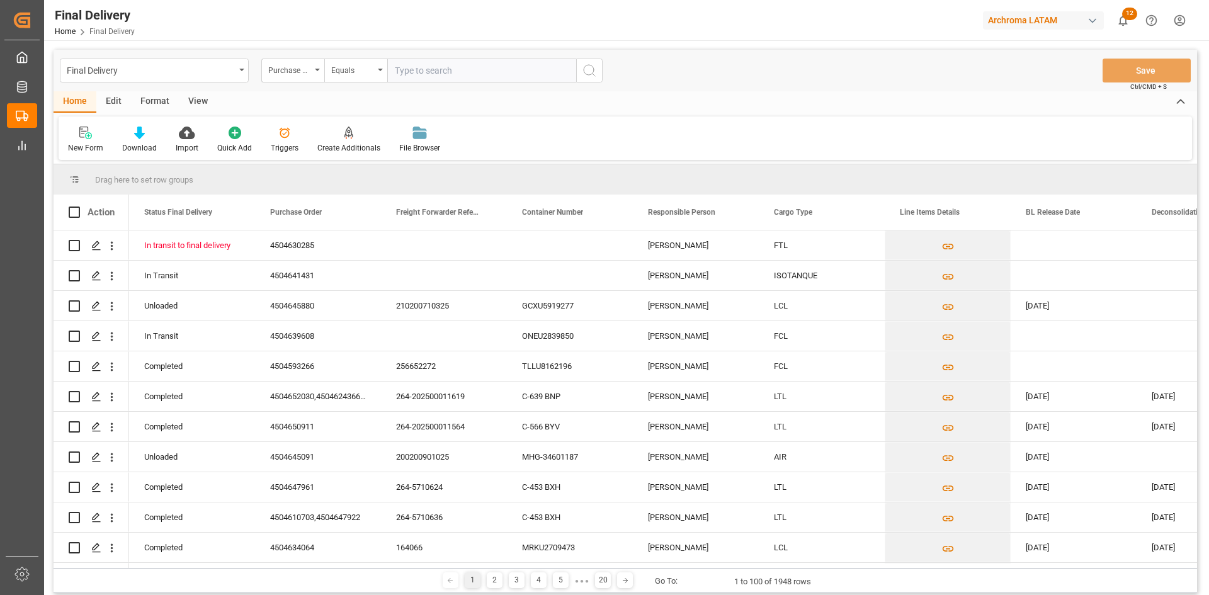
click at [423, 64] on input "text" at bounding box center [481, 71] width 189 height 24
type input "⦁ 4504649492"
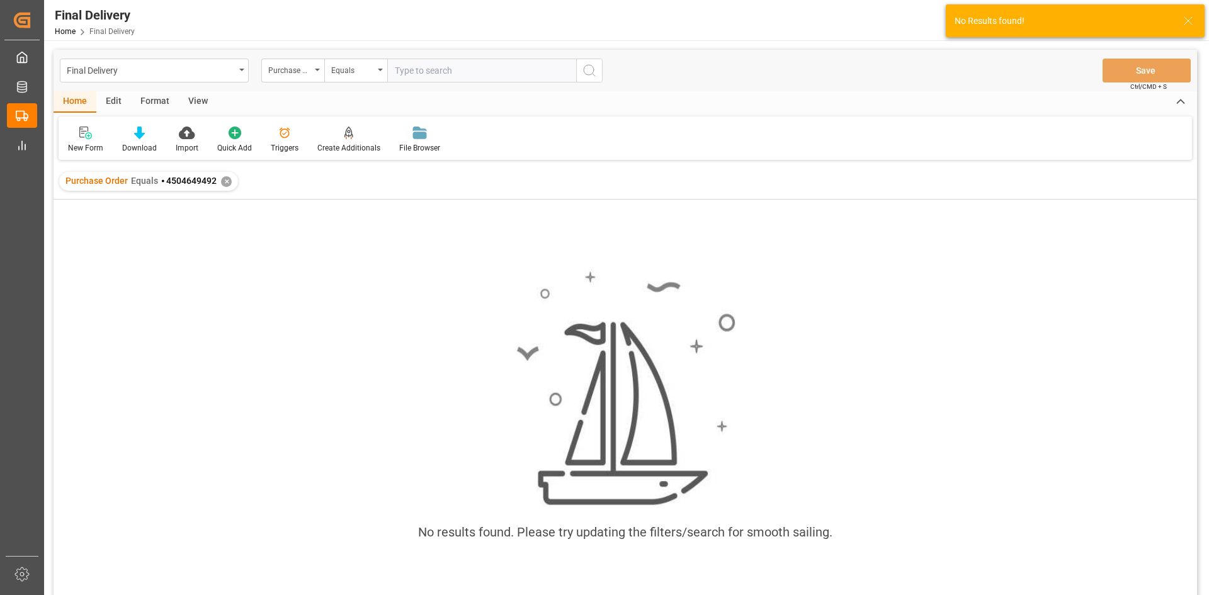
click at [222, 182] on div "✕" at bounding box center [226, 181] width 11 height 11
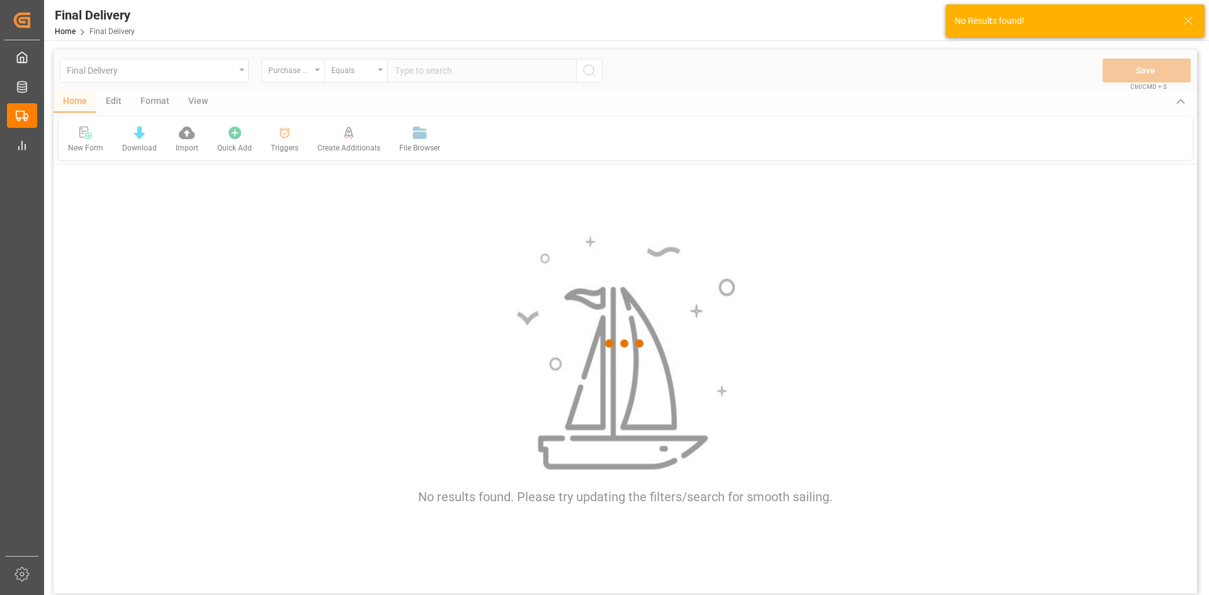
click at [439, 70] on div at bounding box center [625, 343] width 1143 height 587
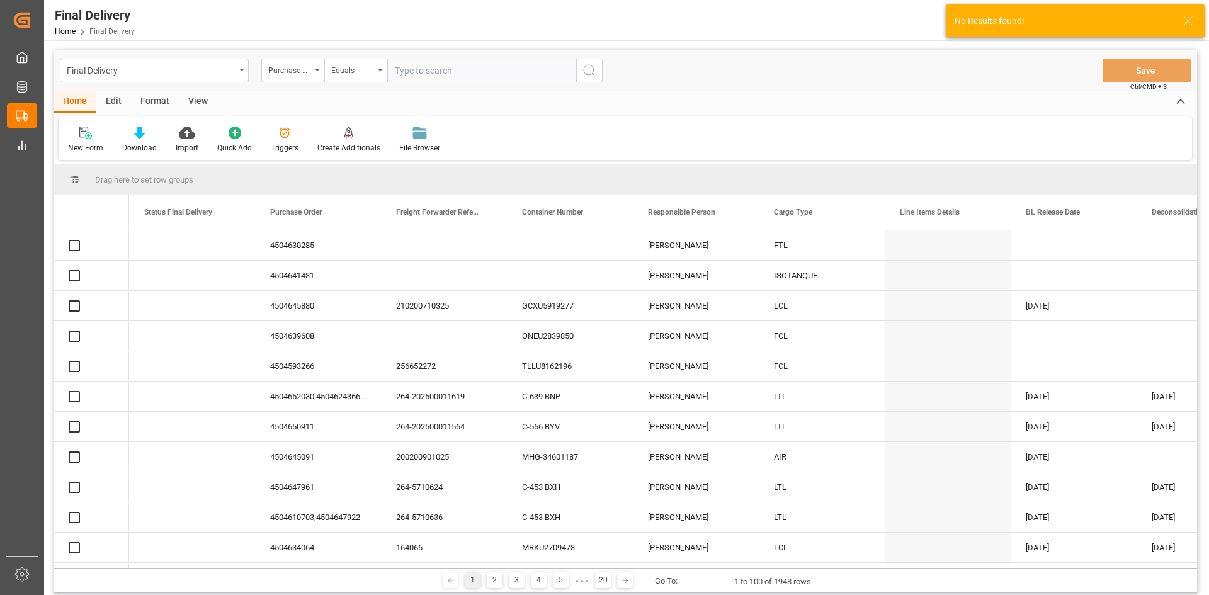
click at [439, 70] on input "text" at bounding box center [481, 71] width 189 height 24
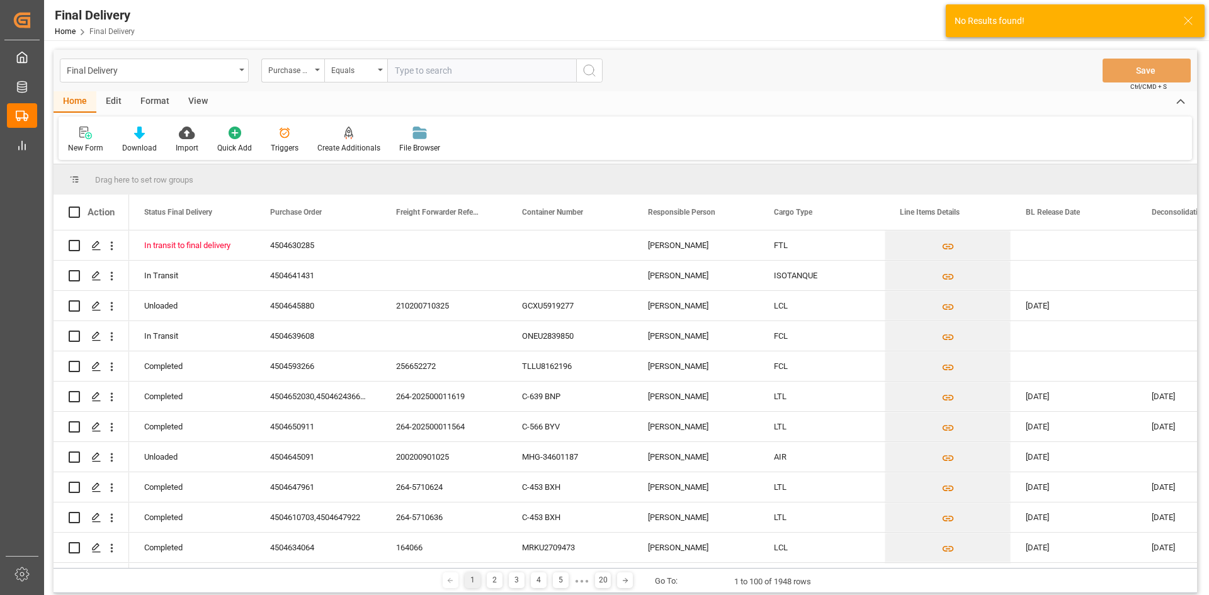
paste input "⦁ 4504649492"
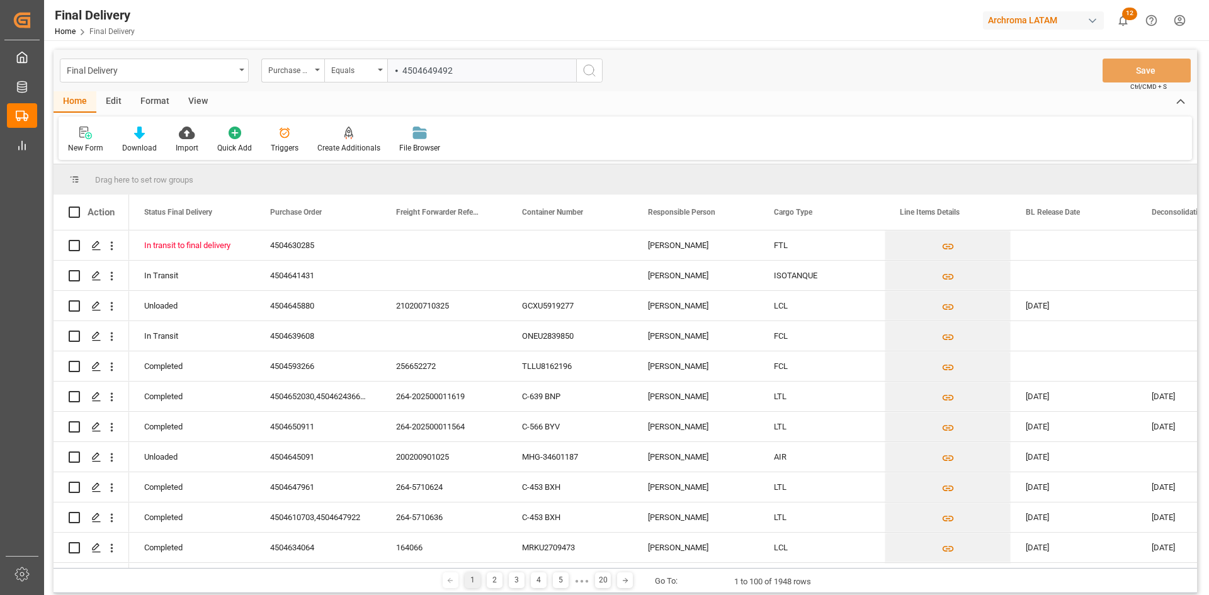
click at [405, 71] on input "⦁ 4504649492" at bounding box center [481, 71] width 189 height 24
click at [465, 72] on input "4504649492" at bounding box center [481, 71] width 189 height 24
type input "4504649492"
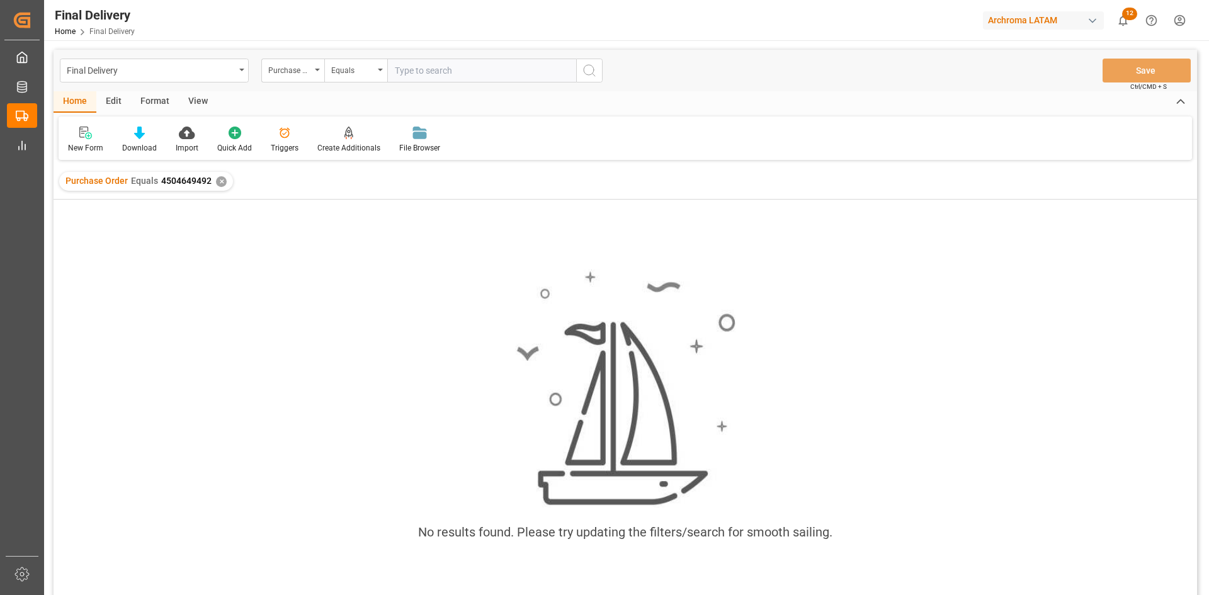
click at [184, 181] on span "4504649492" at bounding box center [186, 181] width 50 height 10
click at [164, 180] on span "4504649492" at bounding box center [186, 181] width 50 height 10
